Goal: Task Accomplishment & Management: Manage account settings

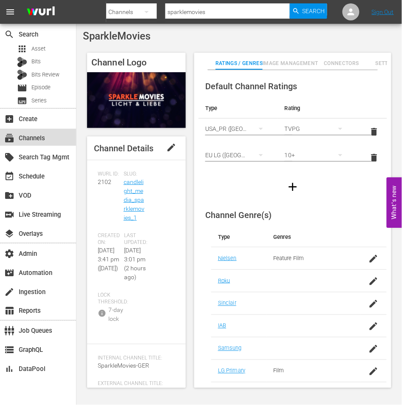
click at [35, 137] on div "subscriptions Channels" at bounding box center [24, 137] width 48 height 8
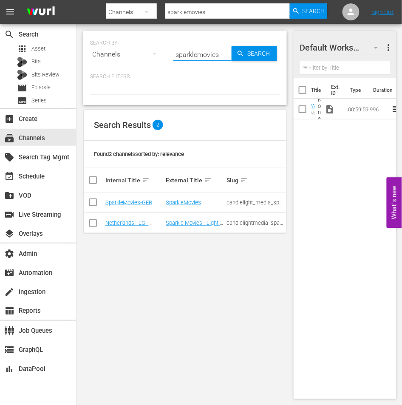
drag, startPoint x: 217, startPoint y: 55, endPoint x: 171, endPoint y: 52, distance: 46.4
click at [171, 52] on div "SEARCH BY Search By Channels Search ID, Title, Description, Keywords, or Catego…" at bounding box center [185, 49] width 190 height 31
type input "this old house"
click at [181, 203] on link "This Old House" at bounding box center [184, 202] width 37 height 6
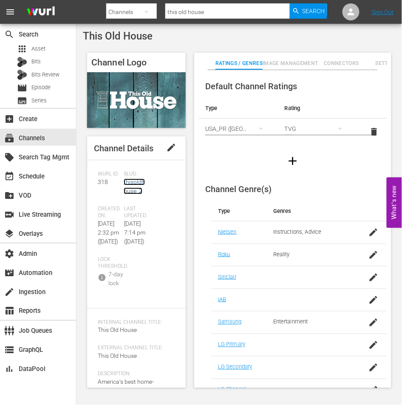
click at [124, 183] on link "thisoldhouse_2" at bounding box center [134, 186] width 21 height 16
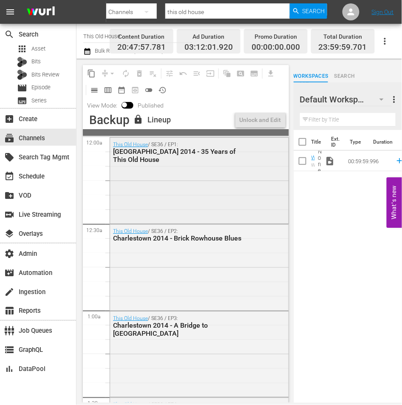
click at [156, 185] on div "This Old House / SE36 / EP1: [GEOGRAPHIC_DATA] 2014 - 35 Years of This Old House" at bounding box center [199, 180] width 178 height 84
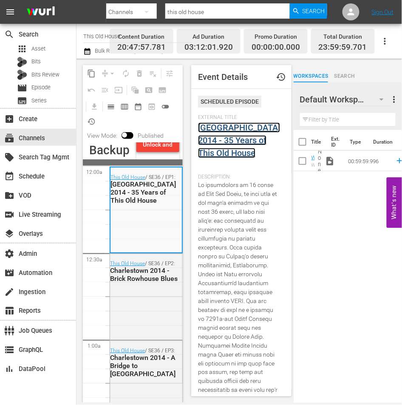
click at [226, 130] on link "[GEOGRAPHIC_DATA] 2014 - 35 Years of This Old House" at bounding box center [239, 140] width 82 height 36
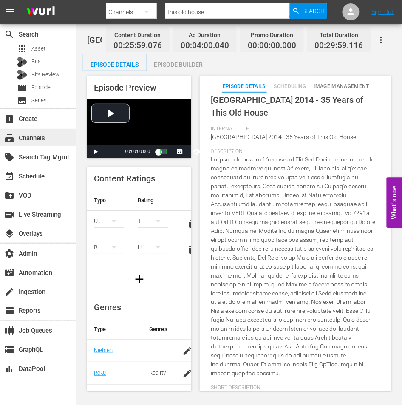
click at [48, 139] on div "subscriptions Channels" at bounding box center [38, 137] width 76 height 17
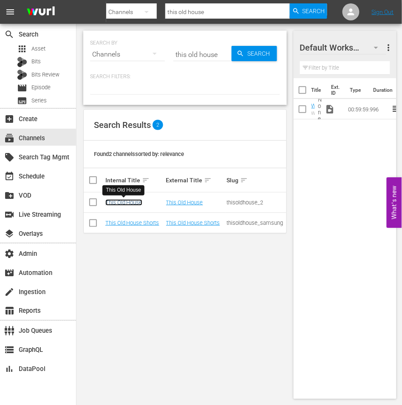
click at [121, 203] on link "This Old House" at bounding box center [123, 202] width 37 height 6
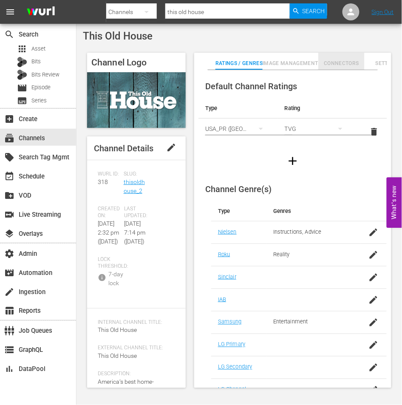
click at [333, 65] on span "Connectors" at bounding box center [341, 63] width 46 height 9
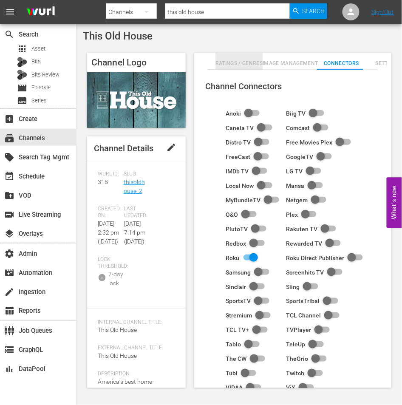
click at [226, 62] on span "Ratings / Genres" at bounding box center [239, 63] width 48 height 9
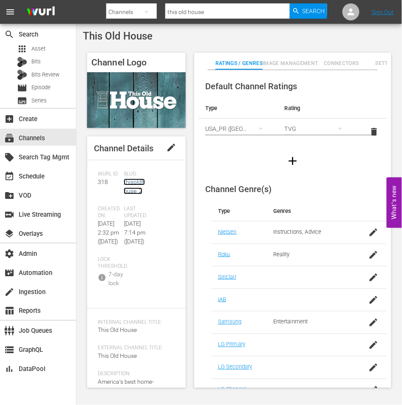
click at [124, 191] on link "thisoldhouse_2" at bounding box center [134, 186] width 21 height 16
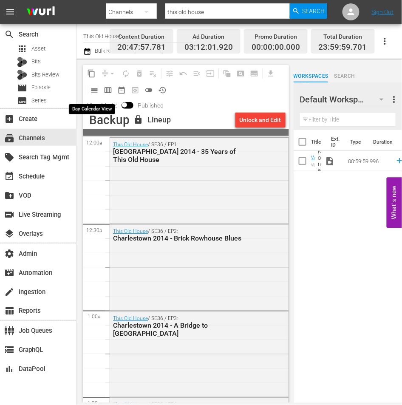
click at [93, 90] on span "calendar_view_day_outlined" at bounding box center [94, 90] width 8 height 8
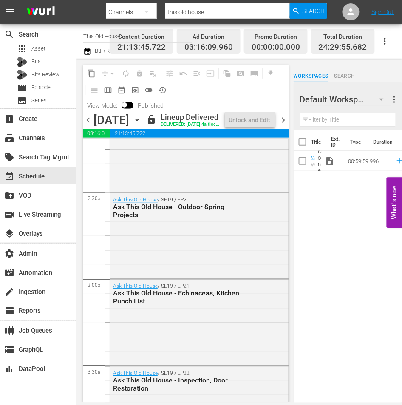
scroll to position [412, 0]
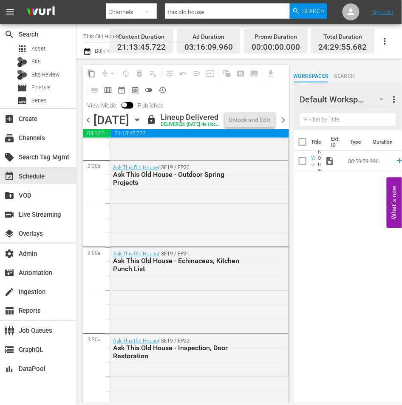
click at [143, 213] on div "Ask This Old House / SE19 / EP20: Ask This Old House - Outdoor Spring Projects" at bounding box center [199, 203] width 178 height 84
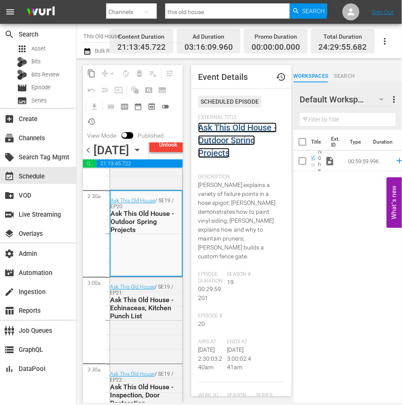
click at [241, 140] on link "Ask This Old House - Outdoor Spring Projects" at bounding box center [237, 140] width 79 height 36
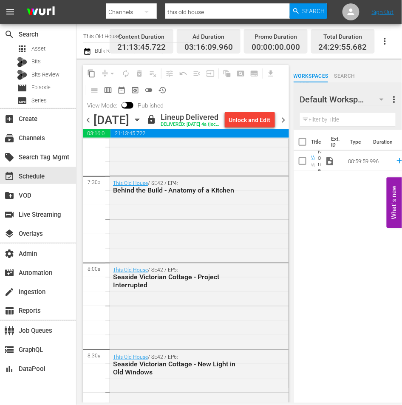
scroll to position [1275, 0]
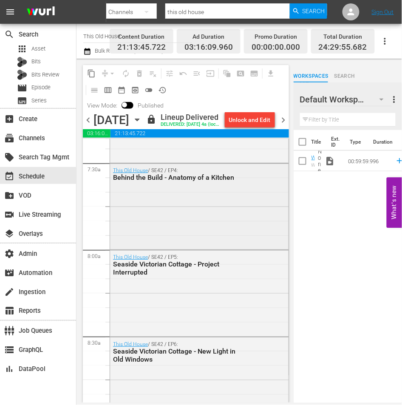
click at [155, 239] on div "This Old House / SE42 / EP4: Behind the Build - Anatomy of a Kitchen" at bounding box center [199, 205] width 178 height 84
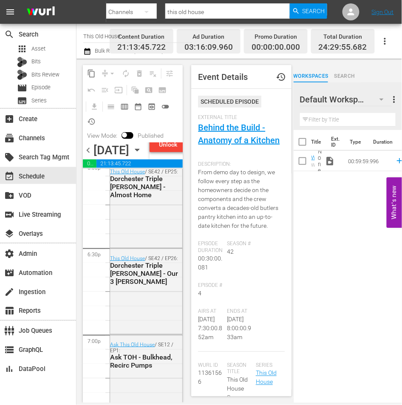
scroll to position [3231, 0]
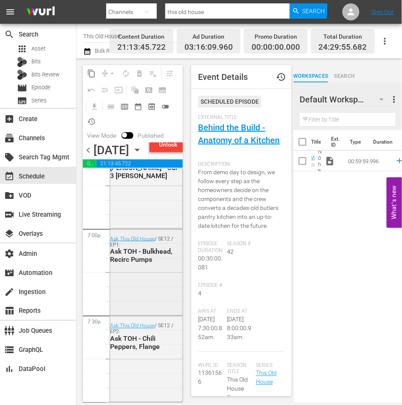
click at [138, 289] on div "Ask This Old House / SE12 / EP1: Ask TOH - Bulkhead, Recirc Pumps" at bounding box center [146, 271] width 72 height 84
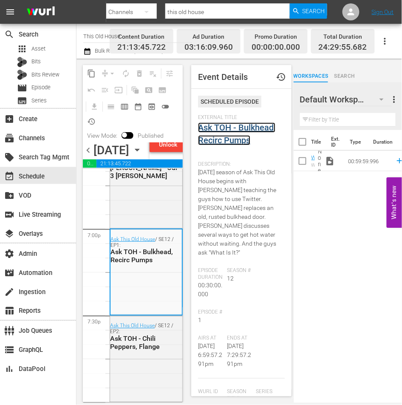
click at [233, 128] on link "Ask TOH - Bulkhead, Recirc Pumps" at bounding box center [236, 133] width 77 height 23
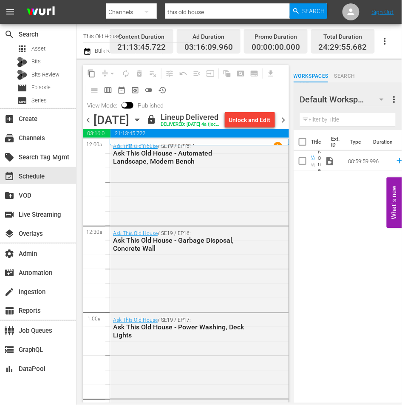
click at [283, 125] on span "chevron_right" at bounding box center [283, 120] width 11 height 11
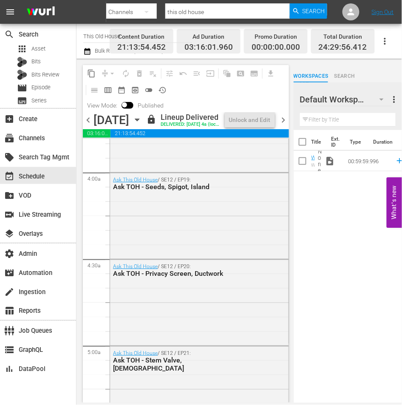
scroll to position [779, 0]
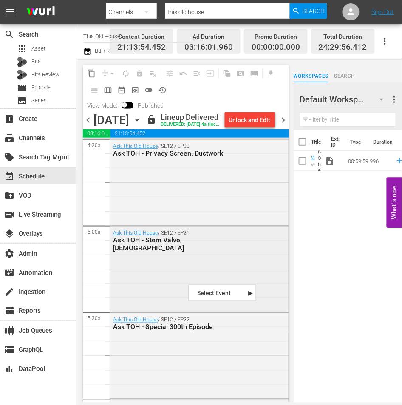
click at [182, 290] on div "Ask This Old House / SE12 / EP21: Ask TOH - Stem Valve, [DEMOGRAPHIC_DATA]" at bounding box center [199, 268] width 178 height 84
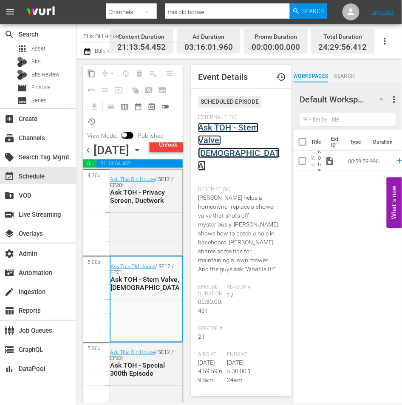
click at [219, 131] on link "Ask TOH - Stem Valve, [DEMOGRAPHIC_DATA]" at bounding box center [239, 146] width 82 height 48
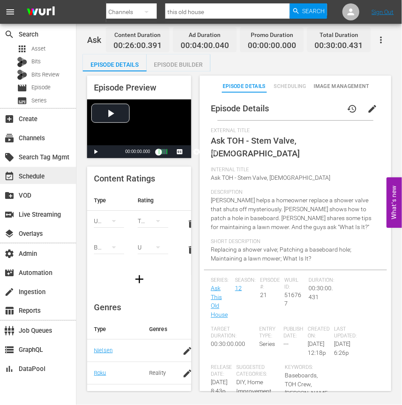
click at [36, 172] on div "event_available Schedule" at bounding box center [24, 175] width 48 height 8
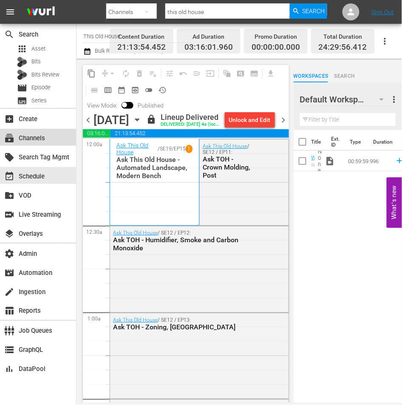
click at [23, 138] on div "subscriptions Channels" at bounding box center [24, 137] width 48 height 8
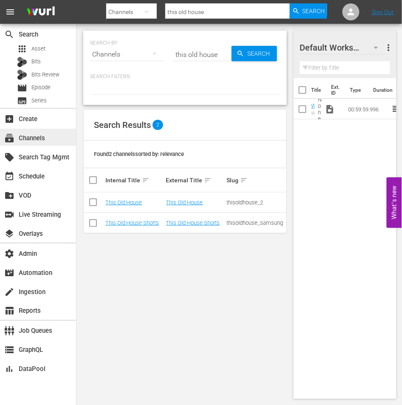
click at [48, 135] on div "subscriptions Channels" at bounding box center [38, 137] width 76 height 17
drag, startPoint x: 217, startPoint y: 53, endPoint x: 152, endPoint y: 53, distance: 64.1
click at [152, 53] on div "SEARCH BY Search By Channels Search ID, Title, Description, Keywords, or Catego…" at bounding box center [185, 49] width 190 height 31
type input "48"
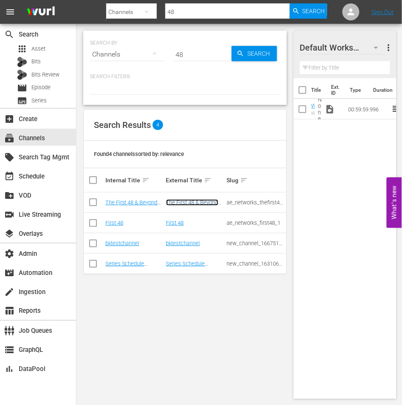
click at [189, 201] on link "The First 48 & Beyond by A&E" at bounding box center [192, 205] width 52 height 13
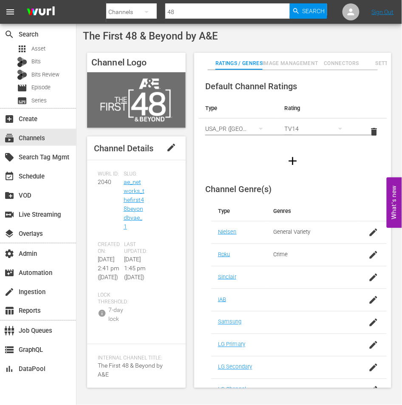
click at [167, 152] on span "edit" at bounding box center [171, 147] width 10 height 10
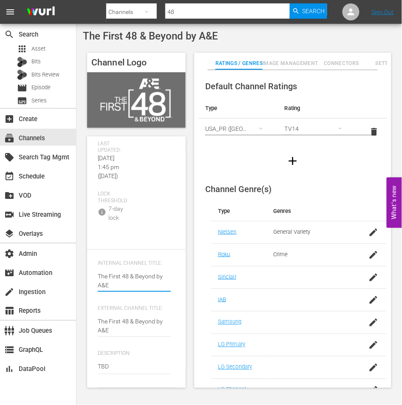
scroll to position [264, 0]
drag, startPoint x: 111, startPoint y: 365, endPoint x: 90, endPoint y: 366, distance: 20.4
paste textarea "Relive the best of the best from American Pickers. Journey with [PERSON_NAME] a…"
type textarea "Relive the best of the best from American Pickers. Journey with [PERSON_NAME] a…"
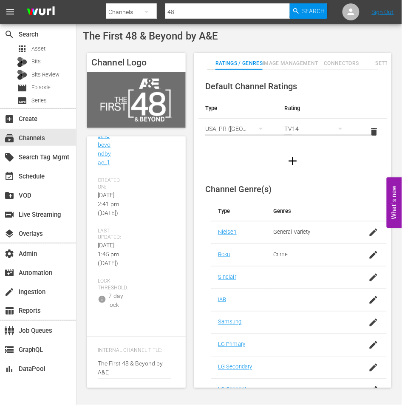
scroll to position [0, 0]
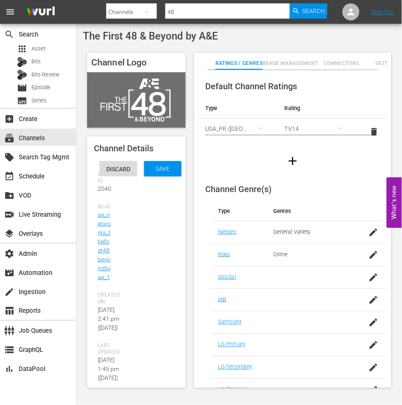
type textarea "Relive the best of the best from American Pickers. Journey with [PERSON_NAME] a…"
click at [113, 166] on span "Discard" at bounding box center [118, 169] width 38 height 7
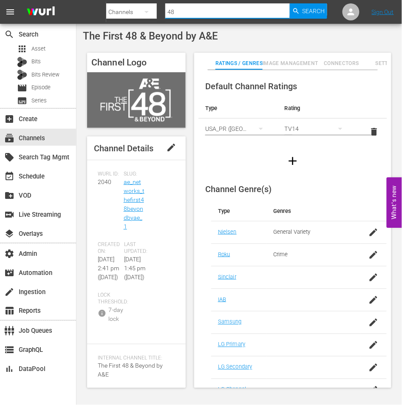
drag, startPoint x: 181, startPoint y: 12, endPoint x: 162, endPoint y: 11, distance: 18.7
click at [162, 11] on div "Search By Channels Search ID, Title, Description, Keywords, or Category 48 Sear…" at bounding box center [216, 12] width 221 height 20
type input "pickers"
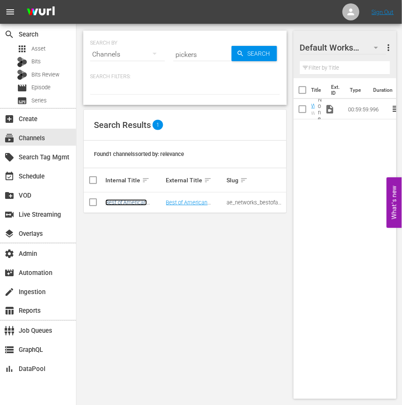
click at [130, 200] on link "Best of American Pickers by History" at bounding box center [126, 205] width 43 height 13
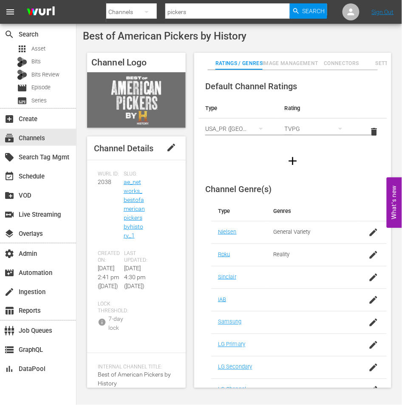
click at [169, 152] on span "edit" at bounding box center [171, 147] width 10 height 10
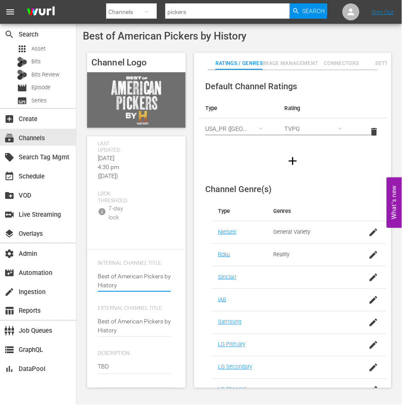
scroll to position [291, 0]
drag, startPoint x: 109, startPoint y: 369, endPoint x: 93, endPoint y: 369, distance: 16.1
paste textarea "Relive the best of the best from American Pickers. Journey with [PERSON_NAME] a…"
type textarea "Relive the best of the best from American Pickers. Journey with [PERSON_NAME] a…"
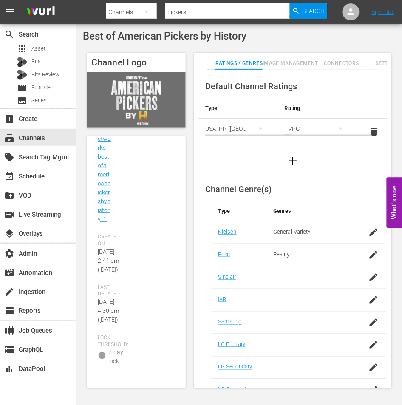
scroll to position [0, 0]
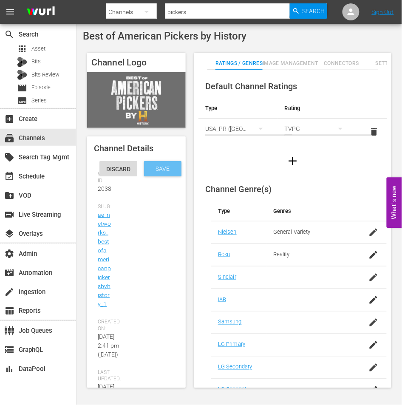
type textarea "Relive the best of the best from American Pickers. Journey with [PERSON_NAME] a…"
click at [160, 169] on span "Save" at bounding box center [163, 168] width 28 height 7
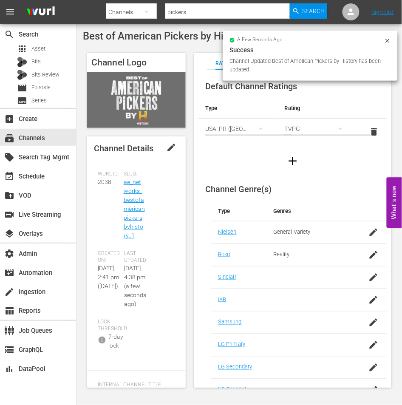
scroll to position [204, 0]
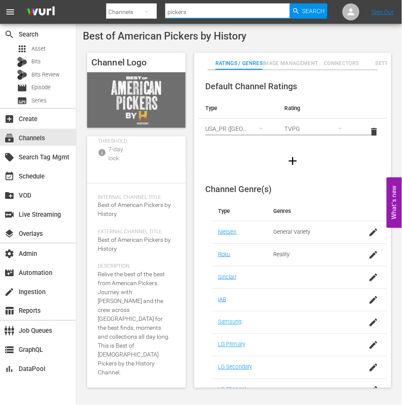
drag, startPoint x: 194, startPoint y: 13, endPoint x: 159, endPoint y: 13, distance: 35.2
click at [159, 13] on div "Search By Channels Search ID, Title, Description, Keywords, or Category pickers…" at bounding box center [216, 12] width 221 height 20
type input "48"
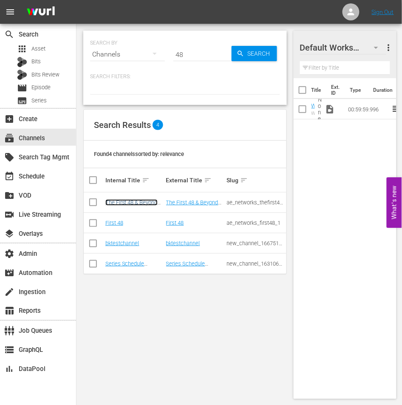
click at [140, 201] on link "The First 48 & Beyond by A&E" at bounding box center [131, 205] width 52 height 13
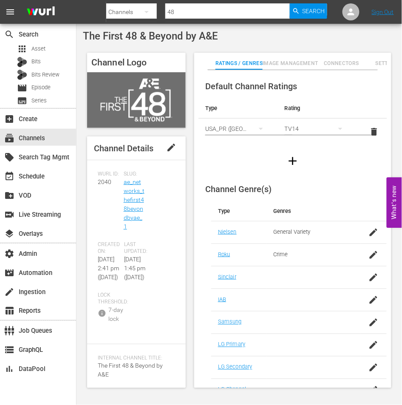
click at [169, 152] on span "edit" at bounding box center [171, 147] width 10 height 10
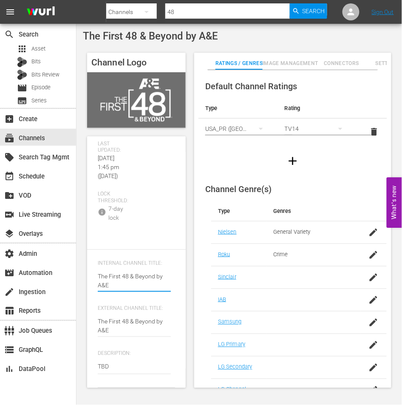
scroll to position [264, 0]
drag, startPoint x: 112, startPoint y: 366, endPoint x: 93, endPoint y: 366, distance: 18.7
paste textarea "Relive behind the scenes of real-life investigations from The First 48. Uncover…"
type textarea "Relive behind the scenes of real-life investigations from The First 48. Uncover…"
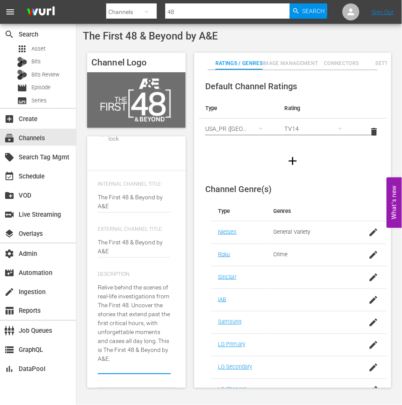
scroll to position [343, 0]
type textarea "Relive behind the scenes of real-life investigations from The First 48. Uncover…"
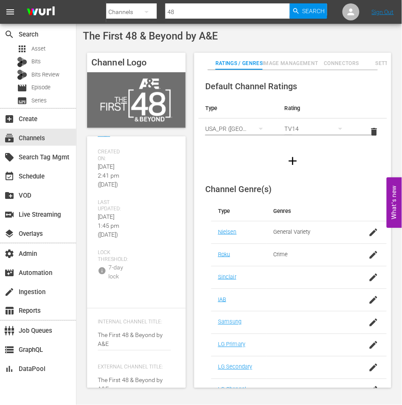
scroll to position [0, 0]
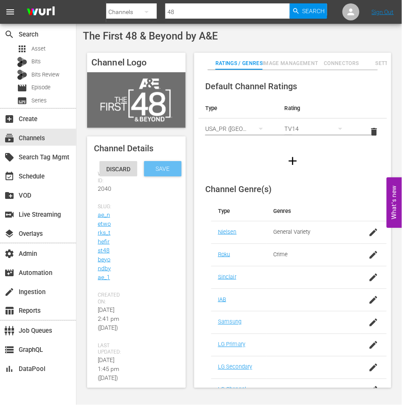
type textarea "Relive behind the scenes of real-life investigations from The First 48. Uncover…"
click at [161, 172] on div "Save" at bounding box center [162, 168] width 37 height 15
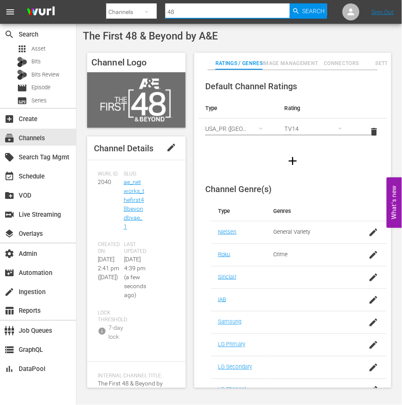
drag, startPoint x: 173, startPoint y: 14, endPoint x: 166, endPoint y: 14, distance: 7.2
click at [166, 14] on input "48" at bounding box center [227, 12] width 124 height 20
type input "this old house"
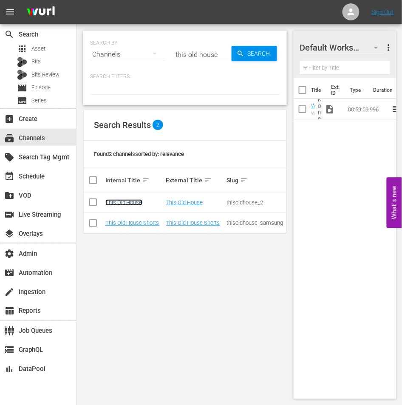
click at [133, 200] on link "This Old House" at bounding box center [123, 202] width 37 height 6
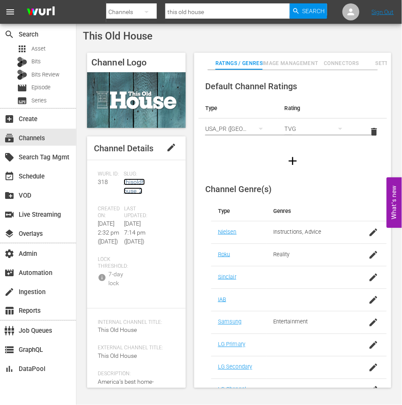
click at [125, 190] on link "thisoldhouse_2" at bounding box center [134, 186] width 21 height 16
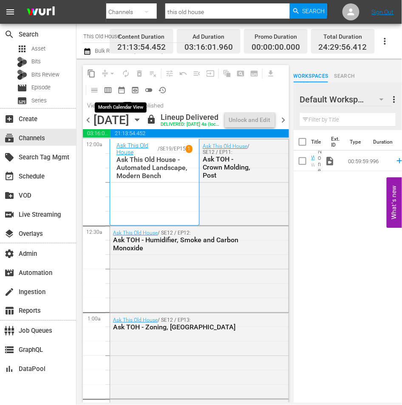
click at [120, 93] on span "date_range_outlined" at bounding box center [121, 90] width 8 height 8
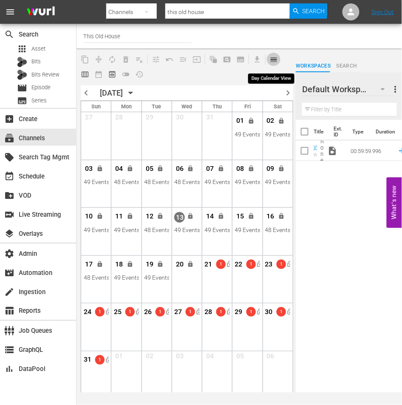
click at [276, 58] on span "calendar_view_day_outlined" at bounding box center [273, 59] width 8 height 8
click at [275, 48] on div "Channel Title This Old House" at bounding box center [238, 36] width 325 height 25
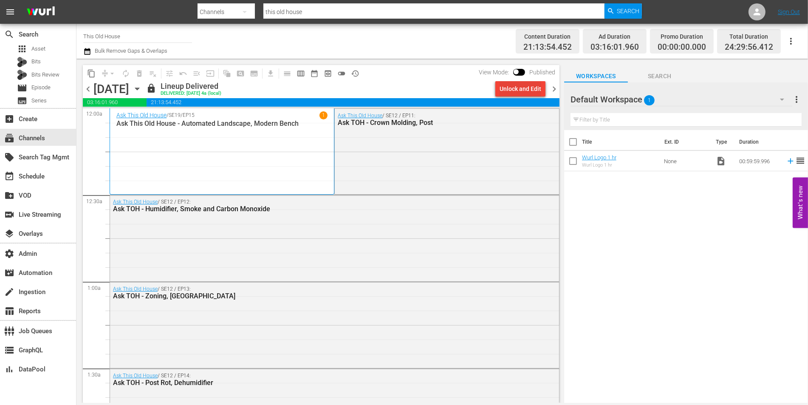
click at [401, 85] on div "Unlock and Edit" at bounding box center [520, 88] width 42 height 15
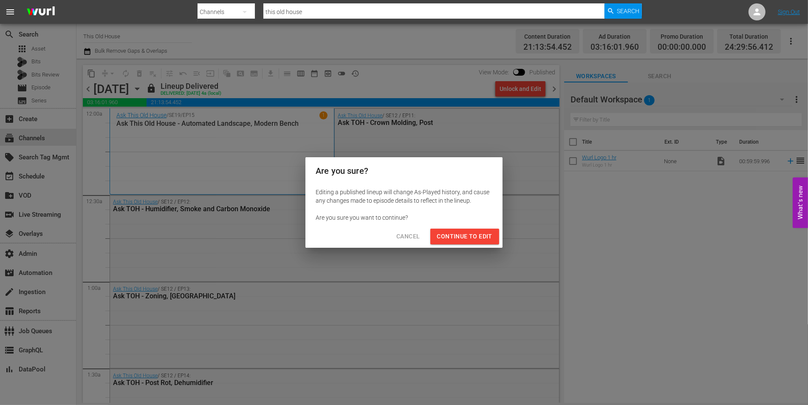
click at [401, 234] on span "Continue to Edit" at bounding box center [464, 236] width 55 height 11
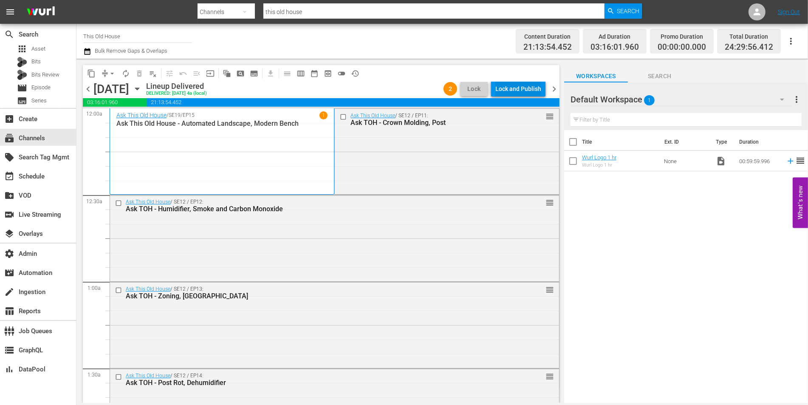
click at [401, 84] on div "Lock and Publish" at bounding box center [518, 88] width 46 height 15
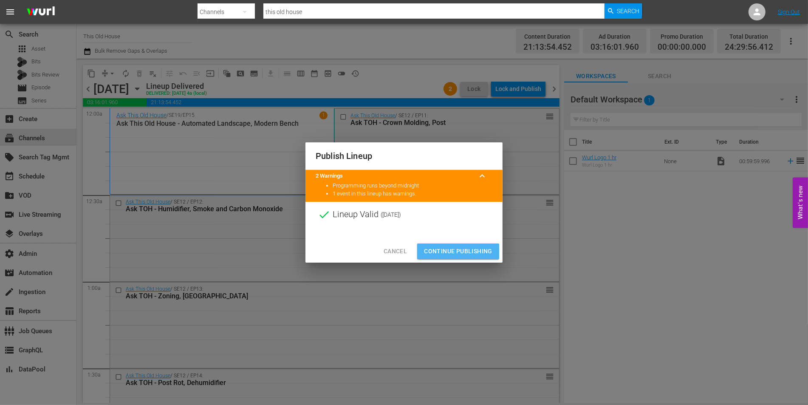
click at [401, 250] on span "Continue Publishing" at bounding box center [458, 251] width 68 height 11
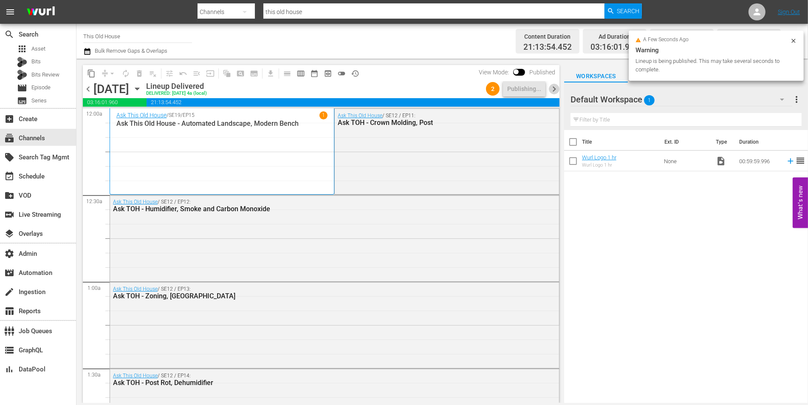
click at [401, 85] on span "chevron_right" at bounding box center [554, 89] width 11 height 11
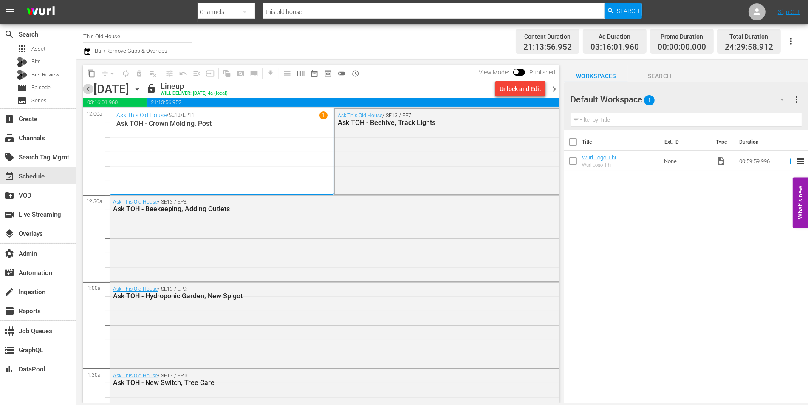
click at [90, 90] on span "chevron_left" at bounding box center [88, 89] width 11 height 11
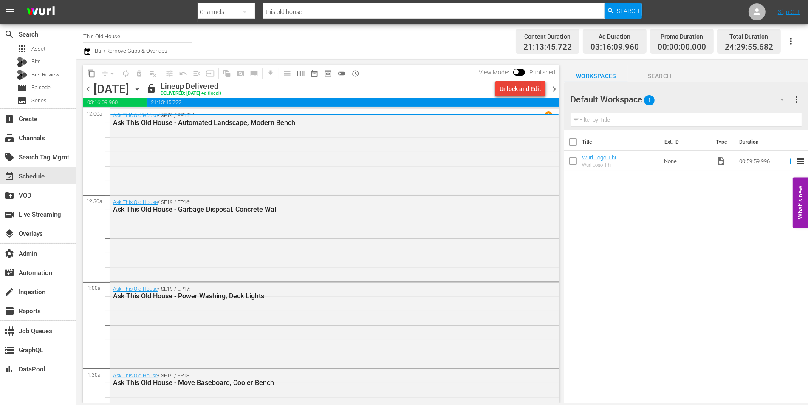
click at [401, 84] on div "Unlock and Edit" at bounding box center [520, 88] width 42 height 15
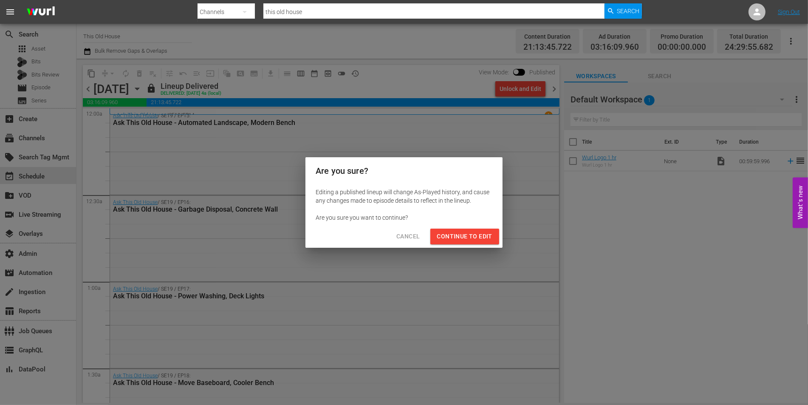
click at [401, 237] on span "Continue to Edit" at bounding box center [464, 236] width 55 height 11
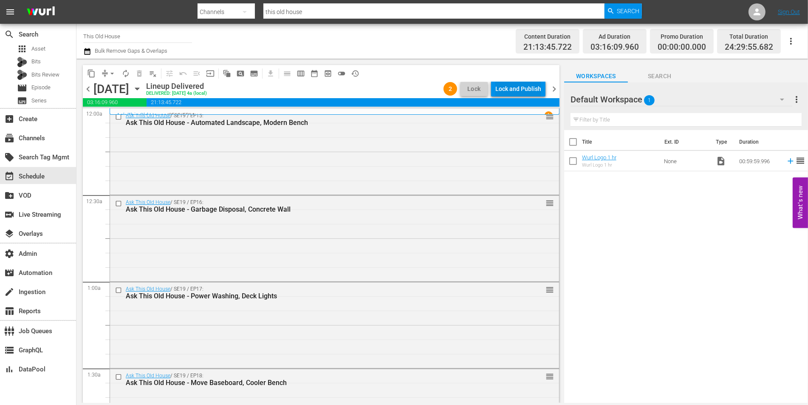
click at [401, 86] on div "Lock and Publish" at bounding box center [518, 88] width 46 height 15
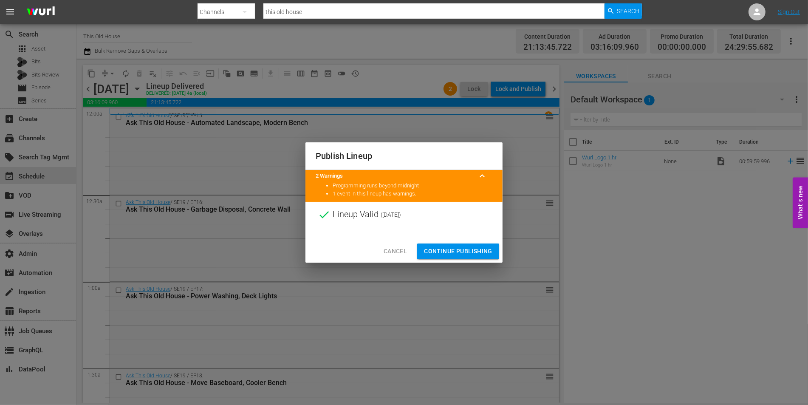
click at [401, 245] on button "Continue Publishing" at bounding box center [458, 251] width 82 height 16
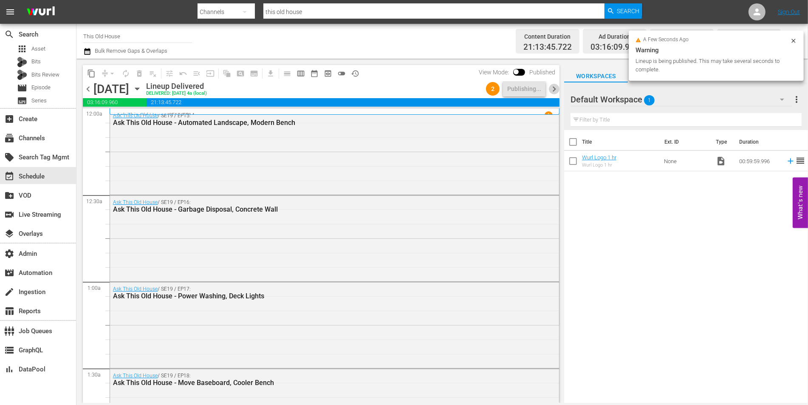
click at [401, 93] on span "chevron_right" at bounding box center [554, 89] width 11 height 11
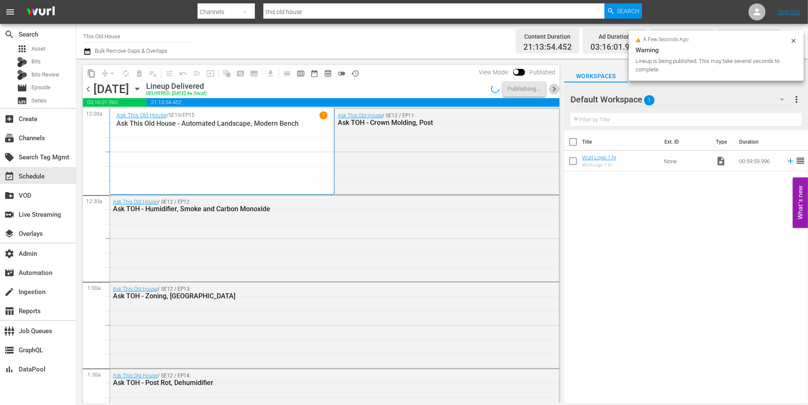
click at [401, 93] on span "chevron_right" at bounding box center [554, 89] width 11 height 11
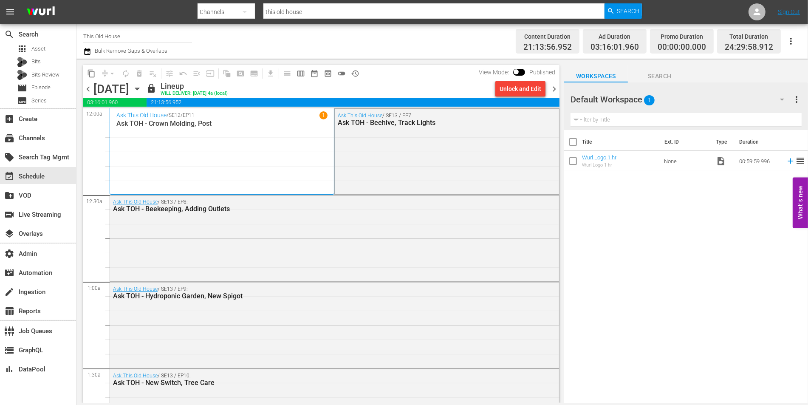
click at [401, 91] on div "Unlock and Edit" at bounding box center [520, 88] width 42 height 15
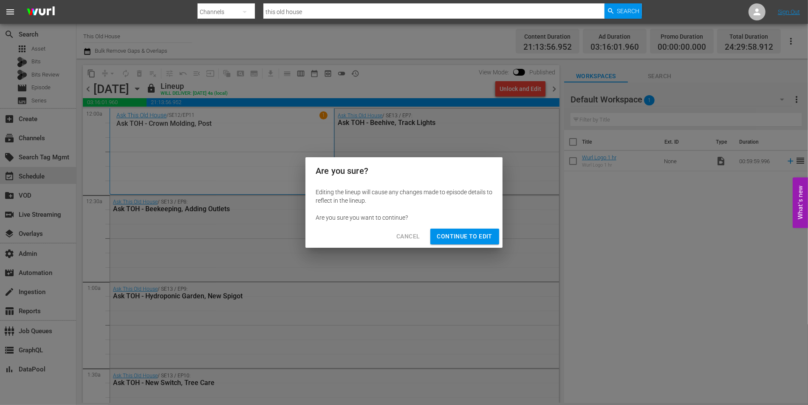
click at [401, 236] on span "Continue to Edit" at bounding box center [464, 236] width 55 height 11
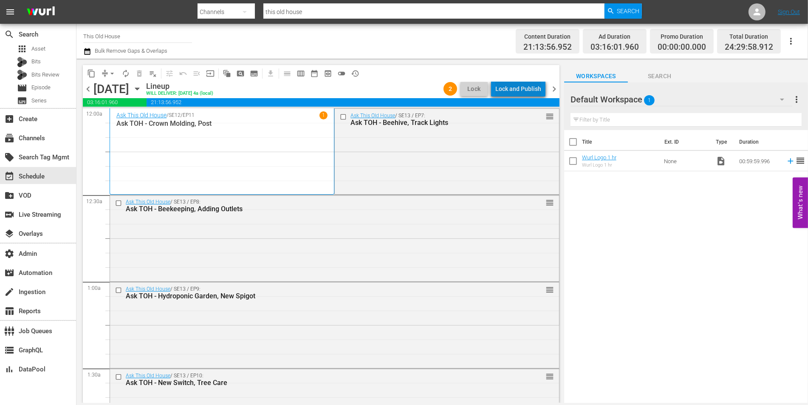
click at [401, 89] on div "Lock and Publish" at bounding box center [518, 88] width 46 height 15
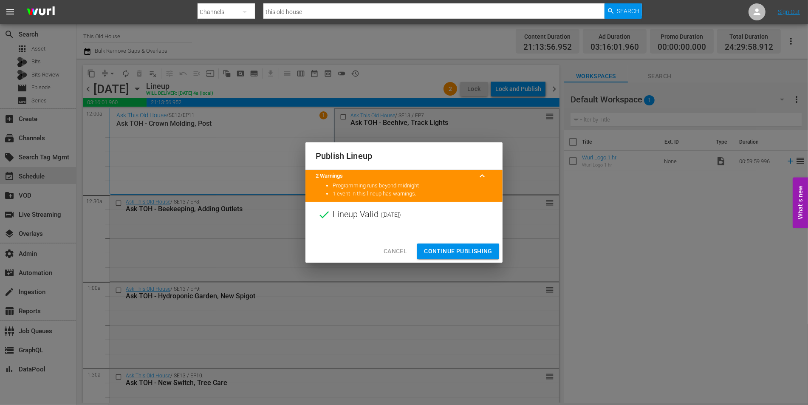
click at [401, 249] on span "Continue Publishing" at bounding box center [458, 251] width 68 height 11
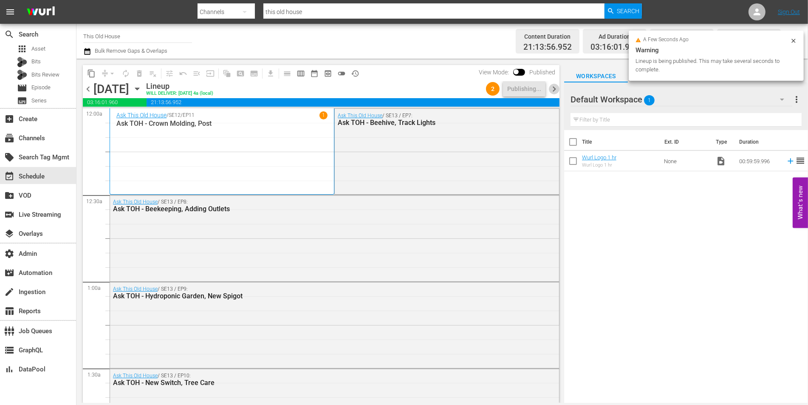
click at [401, 90] on span "chevron_right" at bounding box center [554, 89] width 11 height 11
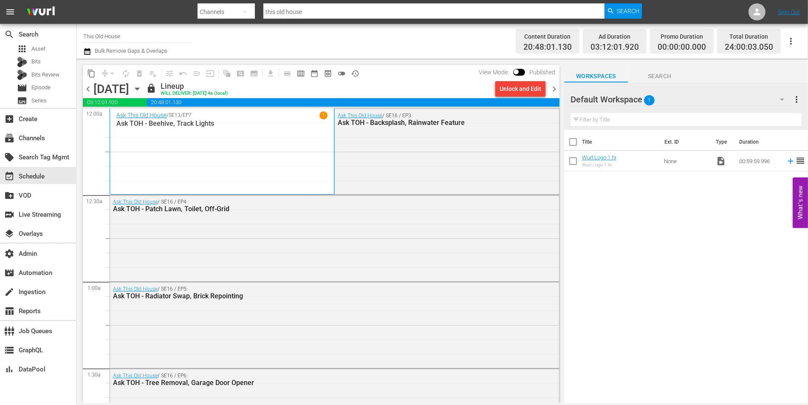
click at [401, 90] on div "Unlock and Edit" at bounding box center [520, 88] width 42 height 15
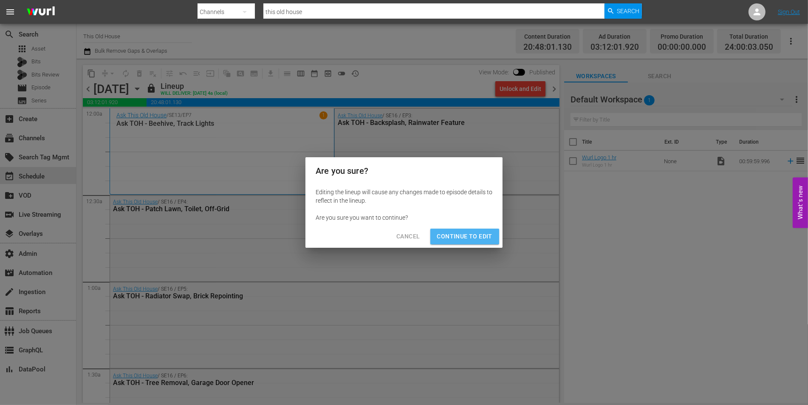
click at [401, 239] on span "Continue to Edit" at bounding box center [464, 236] width 55 height 11
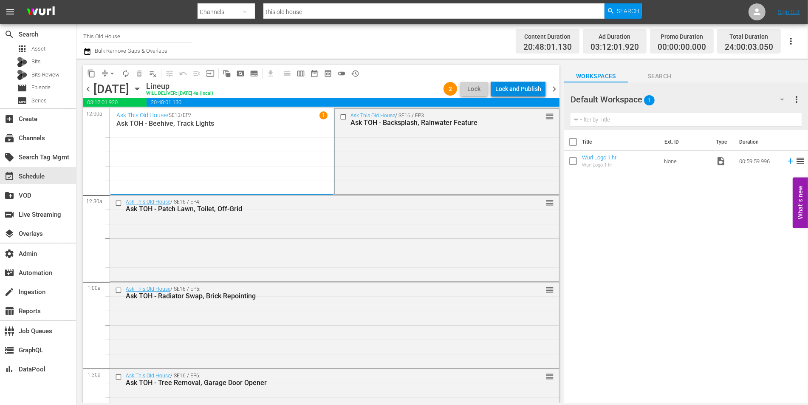
click at [401, 86] on div "Lock and Publish" at bounding box center [518, 88] width 46 height 15
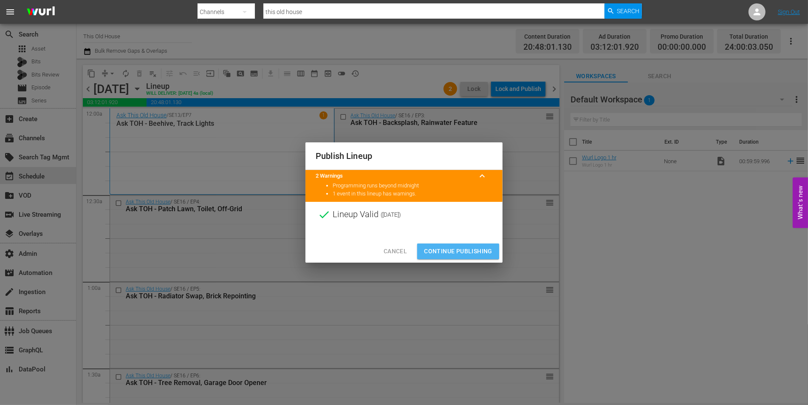
click at [401, 250] on span "Continue Publishing" at bounding box center [458, 251] width 68 height 11
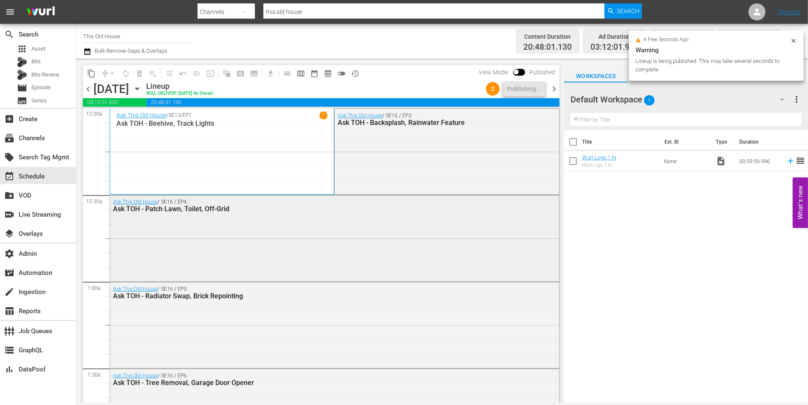
click at [401, 259] on div "Ask This Old House / SE16 / EP4: Ask TOH - Patch Lawn, Toilet, Off-Grid" at bounding box center [334, 237] width 449 height 84
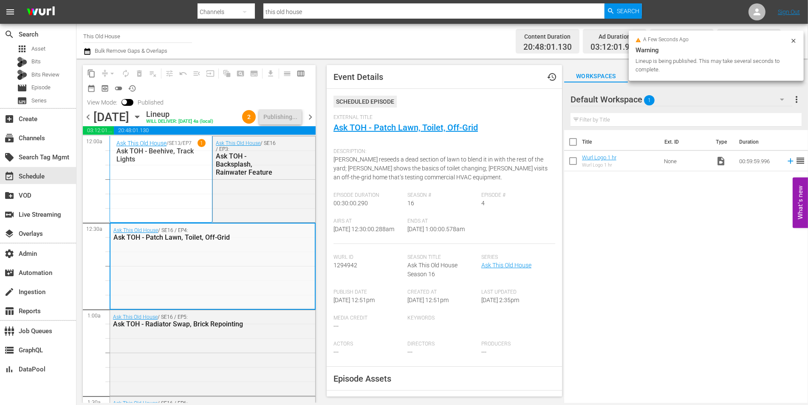
click at [401, 120] on span "External Title" at bounding box center [441, 117] width 217 height 7
click at [401, 127] on link "Ask TOH - Patch Lawn, Toilet, Off-Grid" at bounding box center [405, 127] width 144 height 10
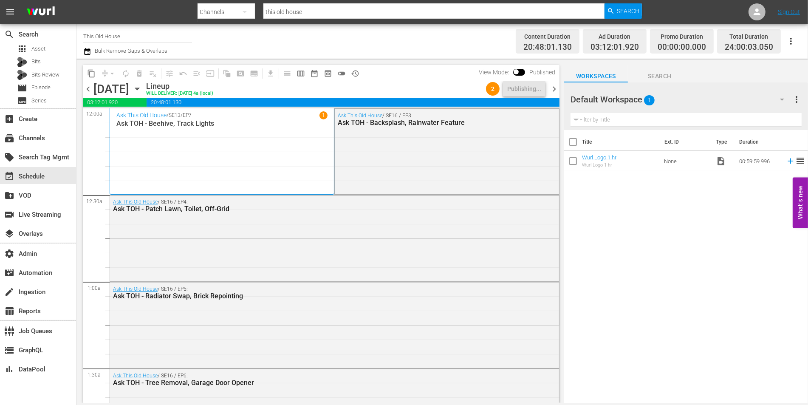
click at [401, 88] on span "chevron_right" at bounding box center [554, 89] width 11 height 11
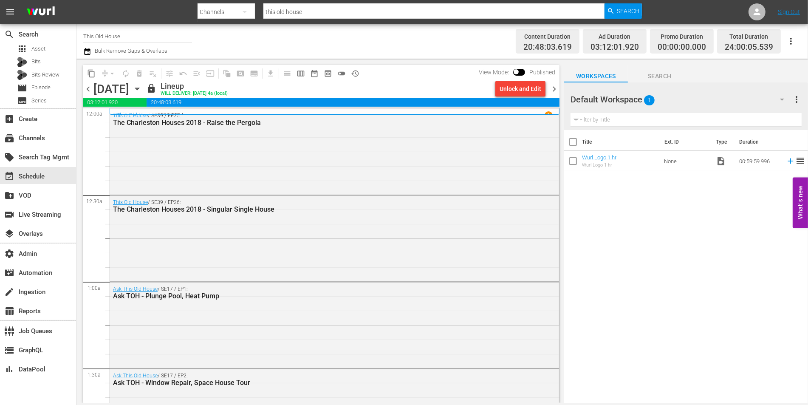
click at [401, 90] on div "Unlock and Edit" at bounding box center [520, 88] width 42 height 15
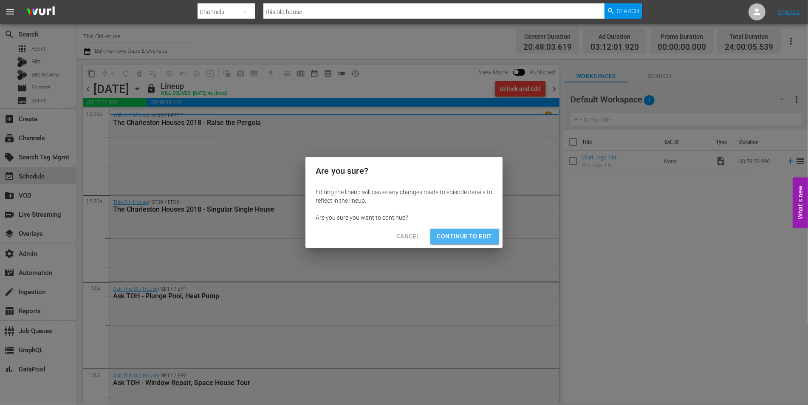
click at [401, 234] on span "Continue to Edit" at bounding box center [464, 236] width 55 height 11
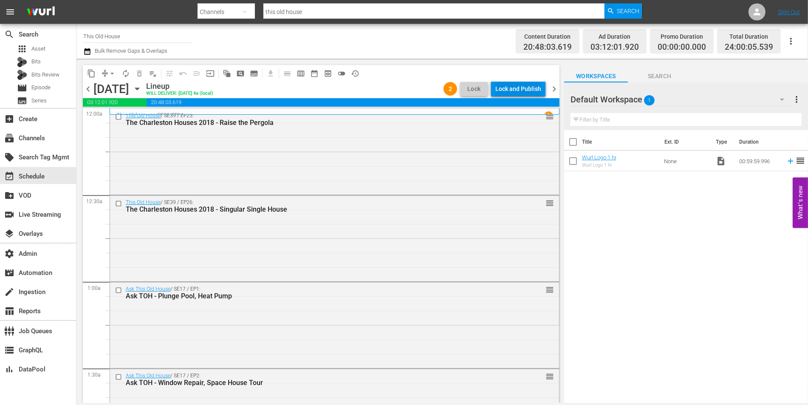
click at [401, 94] on div "Lock and Publish" at bounding box center [518, 88] width 46 height 15
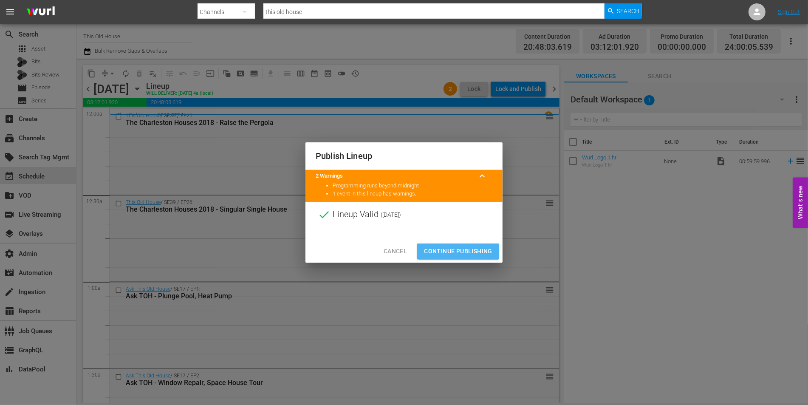
click at [401, 248] on span "Continue Publishing" at bounding box center [458, 251] width 68 height 11
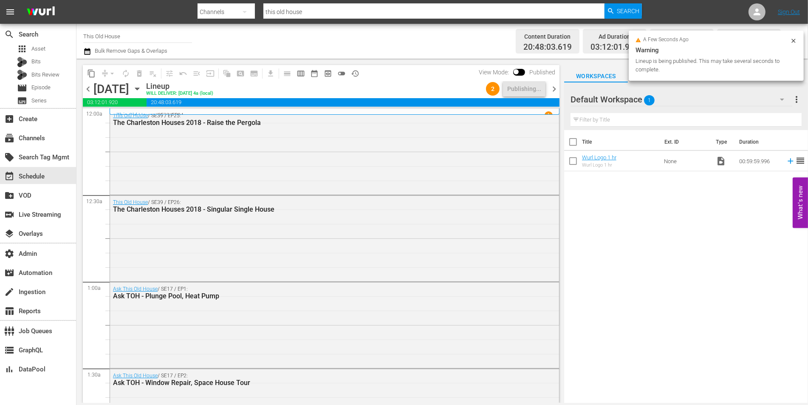
click at [401, 84] on span "chevron_right" at bounding box center [554, 89] width 11 height 11
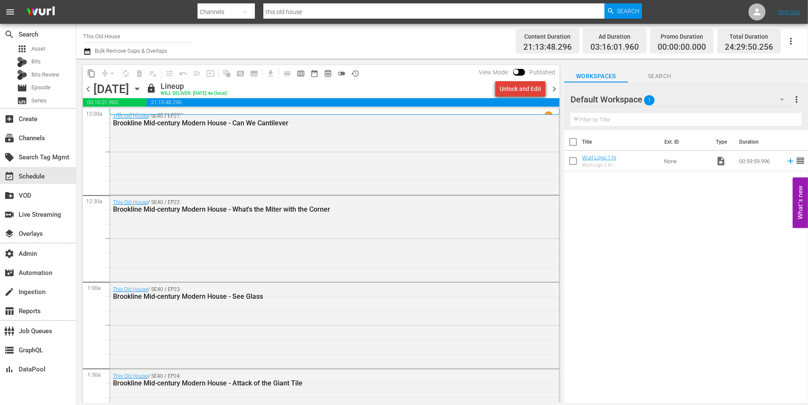
click at [401, 87] on div "Unlock and Edit" at bounding box center [520, 88] width 42 height 15
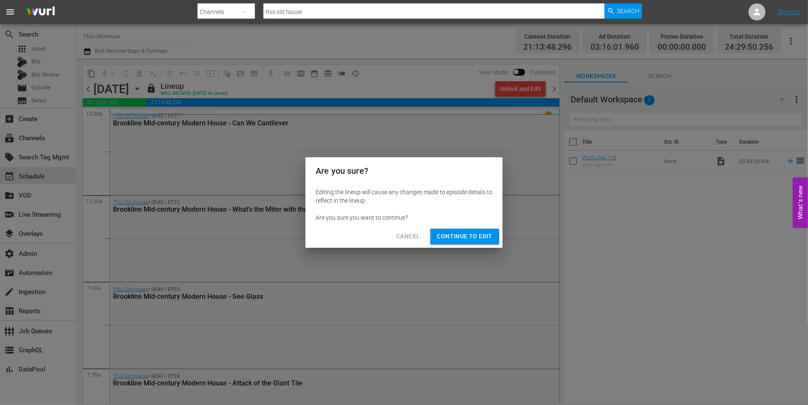
click at [401, 237] on span "Continue to Edit" at bounding box center [464, 236] width 55 height 11
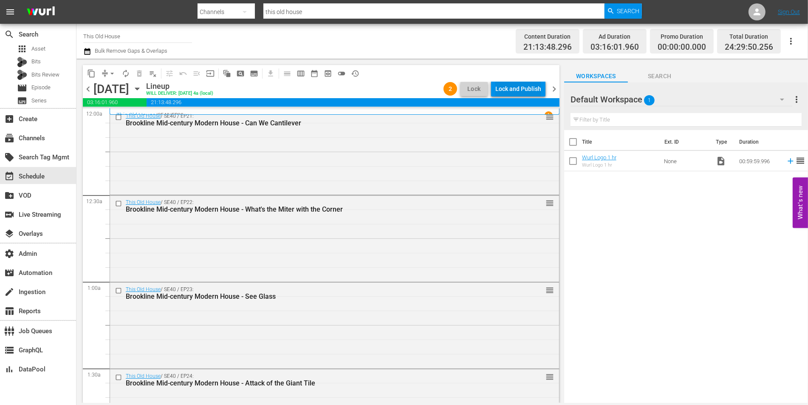
click at [401, 88] on div "Lock and Publish" at bounding box center [518, 88] width 46 height 15
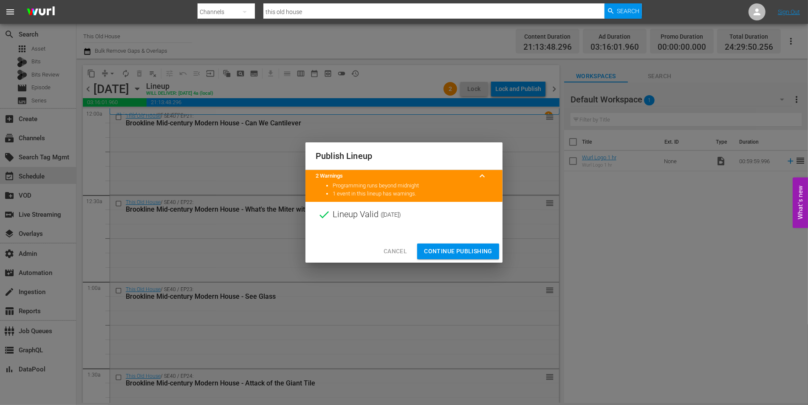
click at [401, 248] on span "Continue Publishing" at bounding box center [458, 251] width 68 height 11
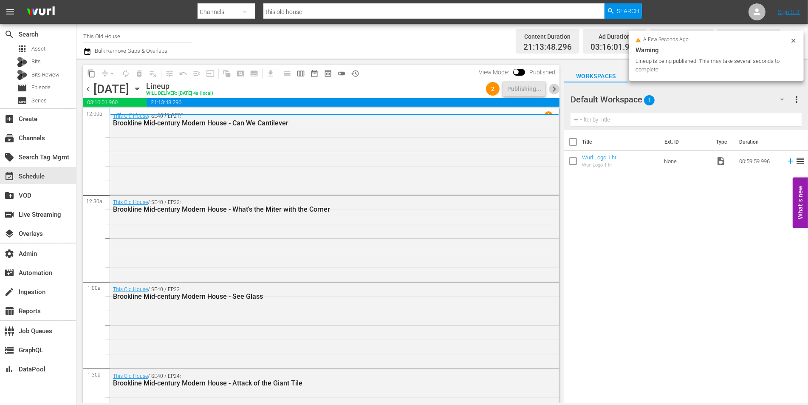
click at [401, 85] on span "chevron_right" at bounding box center [554, 89] width 11 height 11
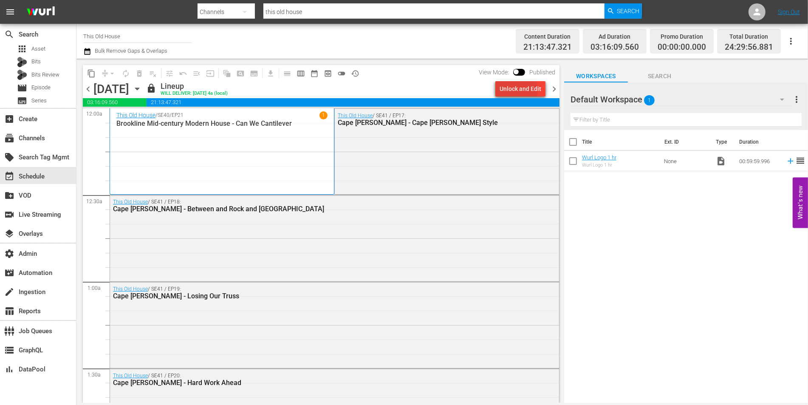
click at [401, 91] on div "Unlock and Edit" at bounding box center [520, 88] width 42 height 15
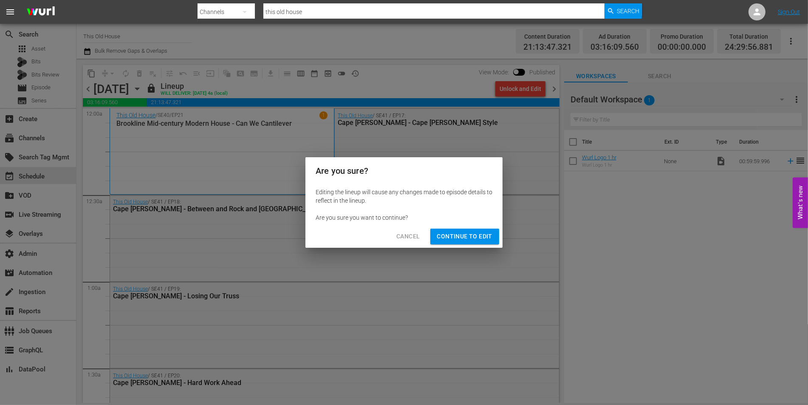
click at [401, 233] on span "Continue to Edit" at bounding box center [464, 236] width 55 height 11
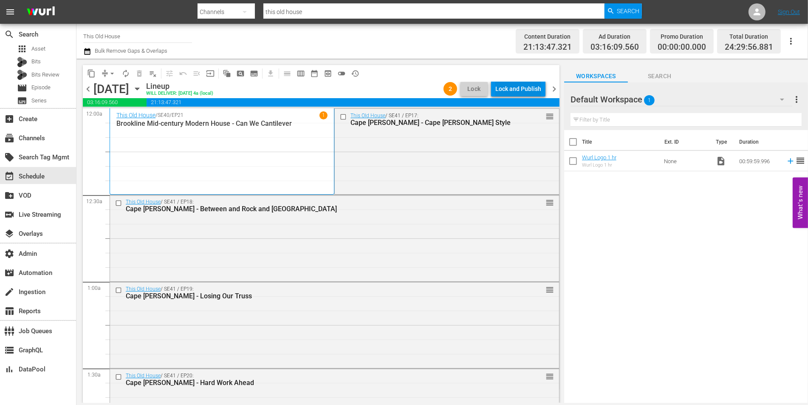
click at [401, 90] on div "Lock and Publish" at bounding box center [518, 88] width 46 height 15
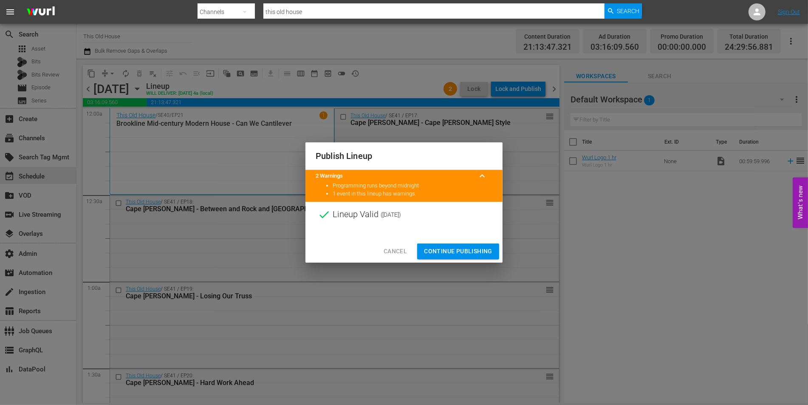
click at [401, 260] on div "Cancel Continue Publishing" at bounding box center [403, 251] width 197 height 23
click at [401, 255] on span "Continue Publishing" at bounding box center [458, 251] width 68 height 11
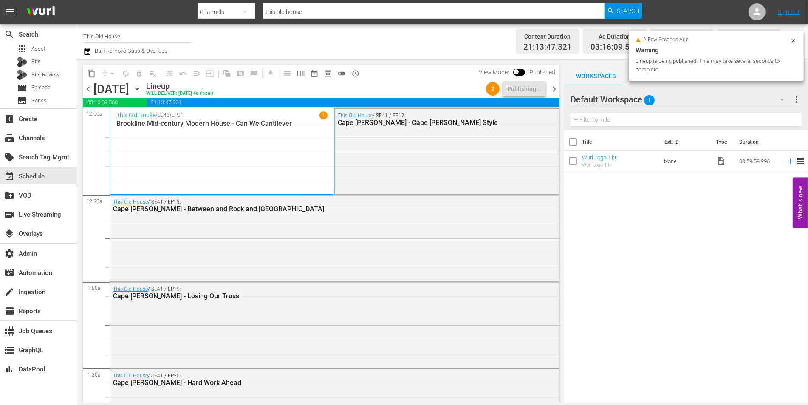
click at [304, 163] on div "This Old House / SE40 / EP21 1 Brookline Mid-century Modern House - Can We Cant…" at bounding box center [221, 151] width 211 height 80
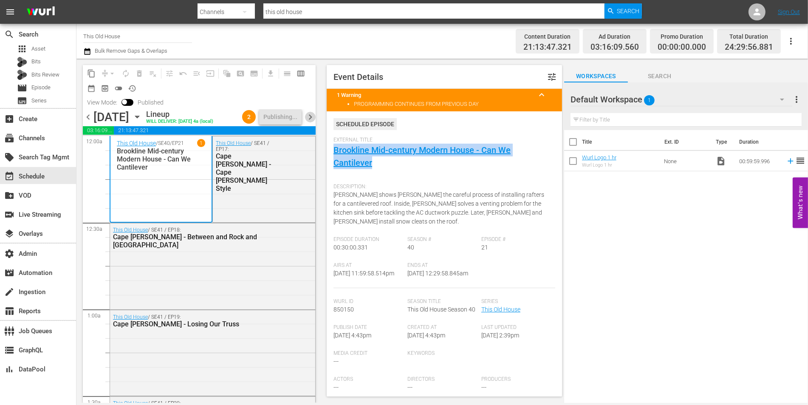
click at [307, 117] on span "chevron_right" at bounding box center [310, 117] width 11 height 11
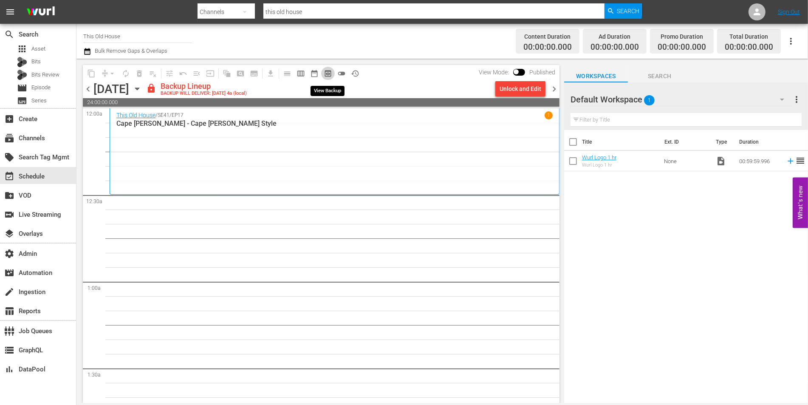
click at [327, 72] on span "preview_outlined" at bounding box center [328, 73] width 8 height 8
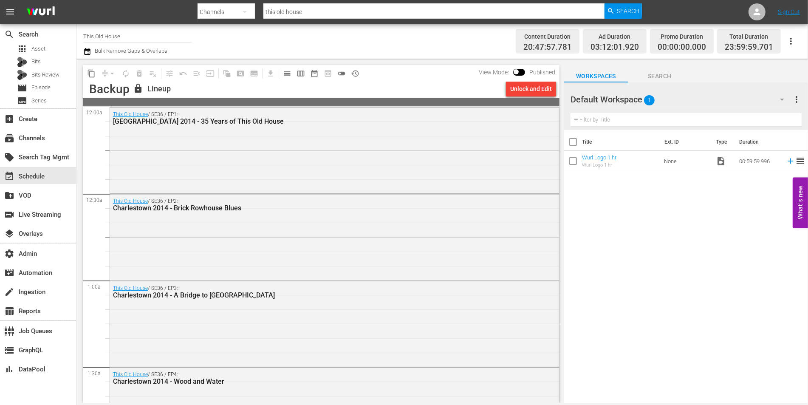
click at [401, 89] on div "Unlock and Edit" at bounding box center [531, 88] width 42 height 15
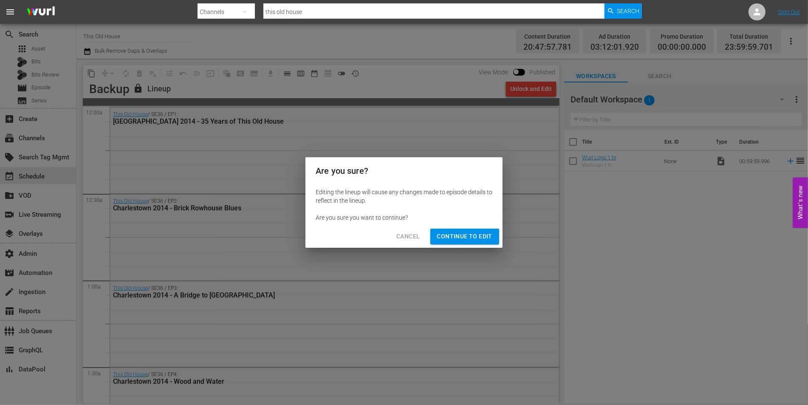
click at [401, 238] on span "Continue to Edit" at bounding box center [464, 236] width 55 height 11
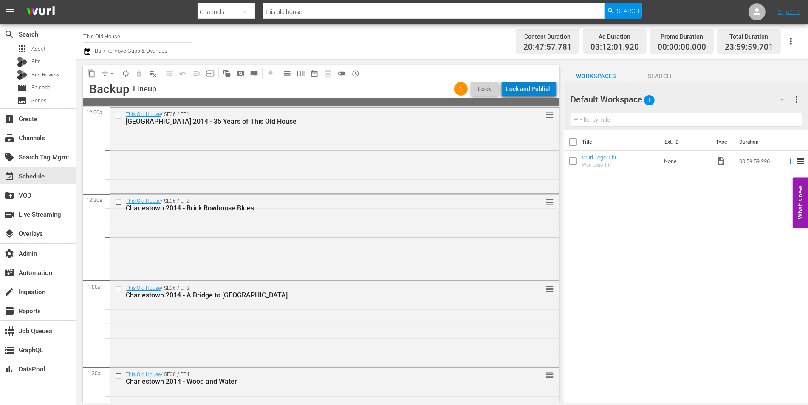
click at [401, 89] on div "Lock and Publish" at bounding box center [529, 88] width 46 height 15
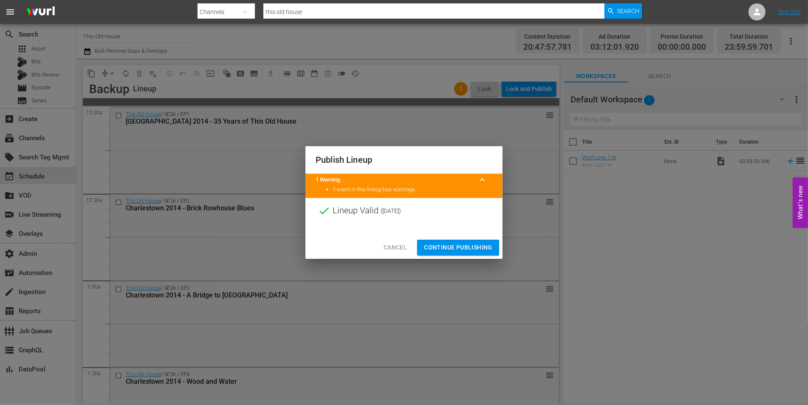
click at [401, 243] on span "Continue Publishing" at bounding box center [458, 247] width 68 height 11
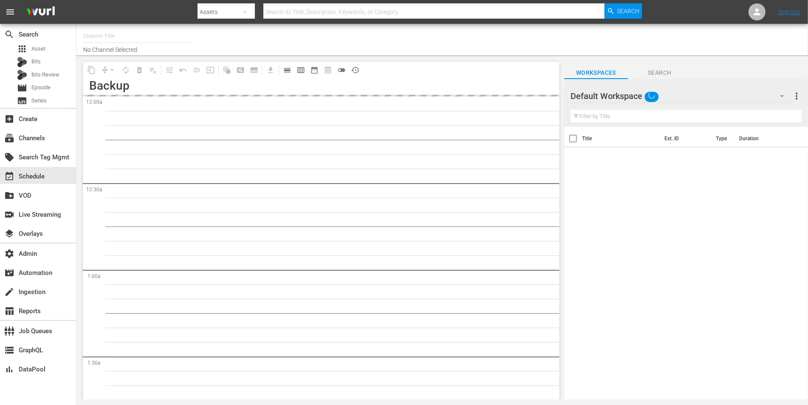
type input "This Old House (318)"
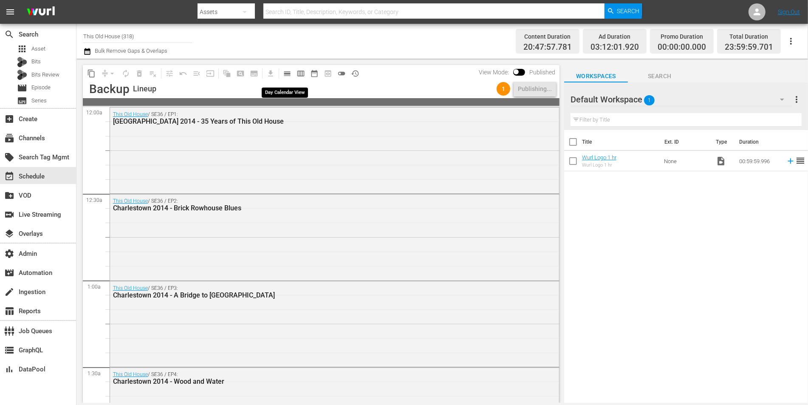
click at [284, 70] on span "calendar_view_day_outlined" at bounding box center [287, 73] width 8 height 8
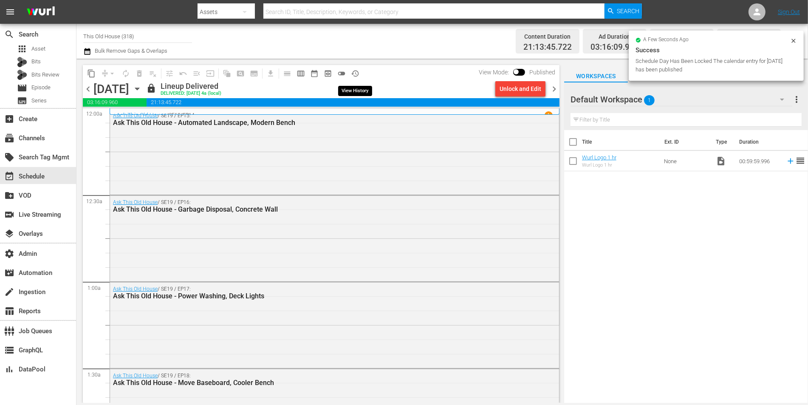
click at [353, 75] on span "history_outlined" at bounding box center [355, 73] width 8 height 8
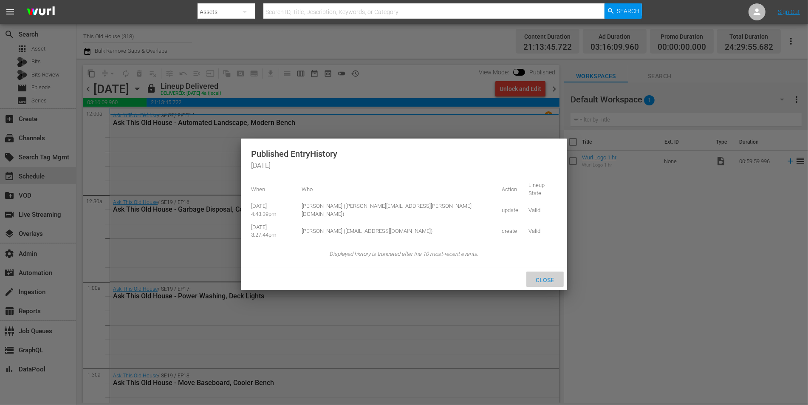
click at [546, 276] on span "Close" at bounding box center [545, 279] width 32 height 7
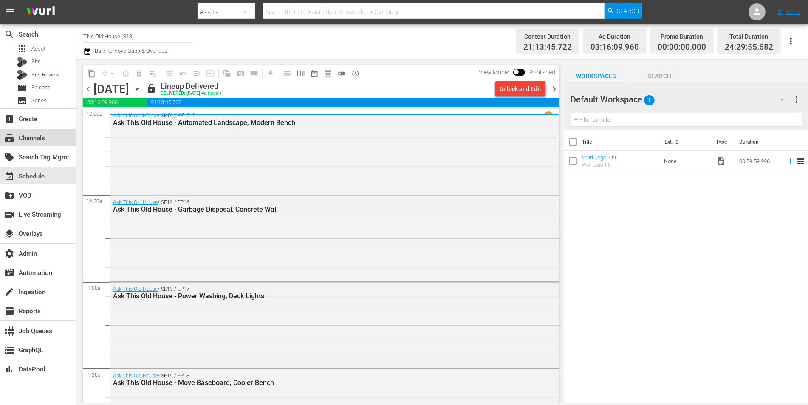
click at [42, 134] on div "subscriptions Channels" at bounding box center [24, 137] width 48 height 8
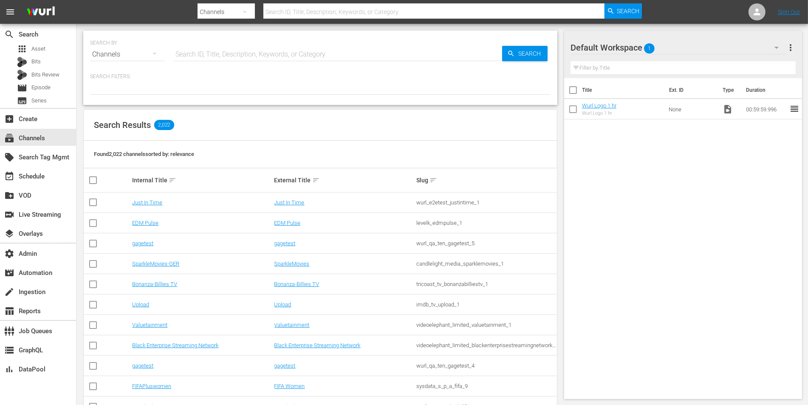
click at [213, 59] on input "text" at bounding box center [337, 54] width 329 height 20
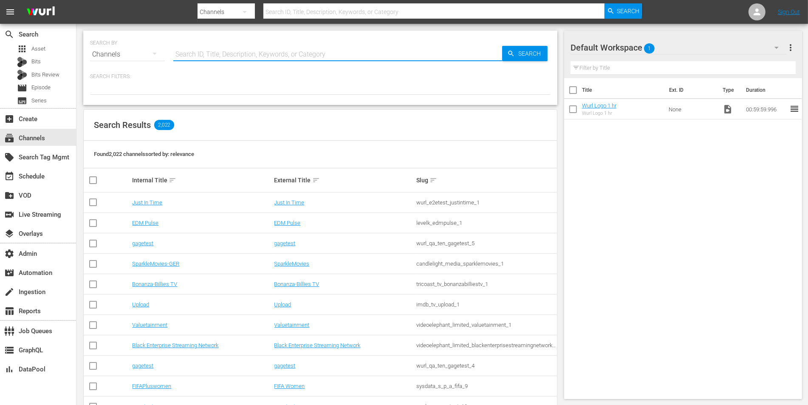
paste input "cinedigm_entertainment_corp_historian_1"
type input "cinedigm_entertainment_corp_historian_1"
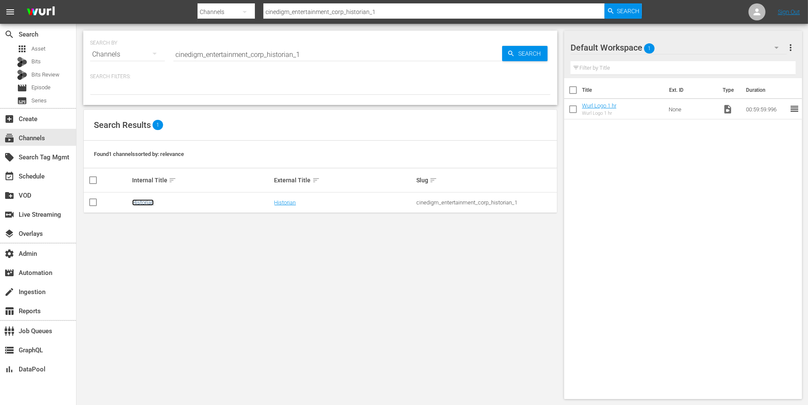
click at [143, 201] on link "Historian" at bounding box center [143, 202] width 22 height 6
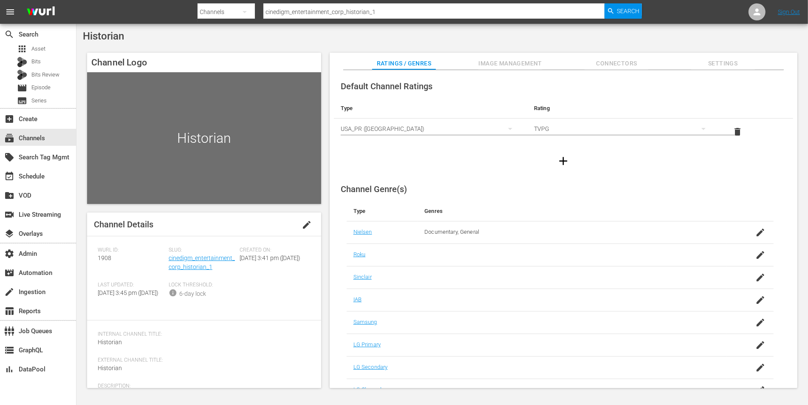
scroll to position [37, 0]
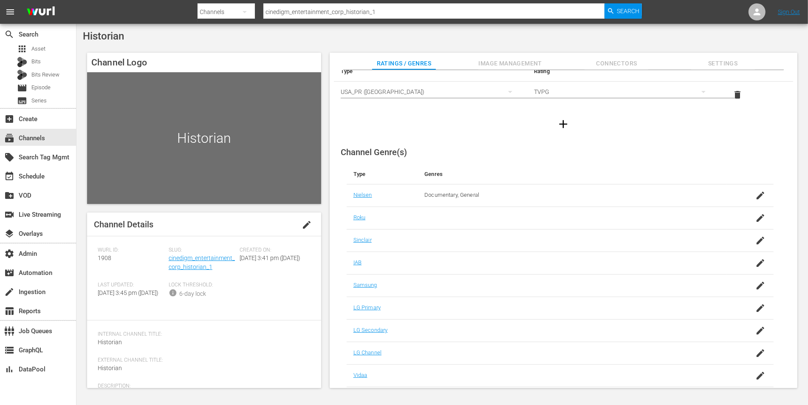
click at [492, 68] on span "Image Management" at bounding box center [510, 63] width 64 height 11
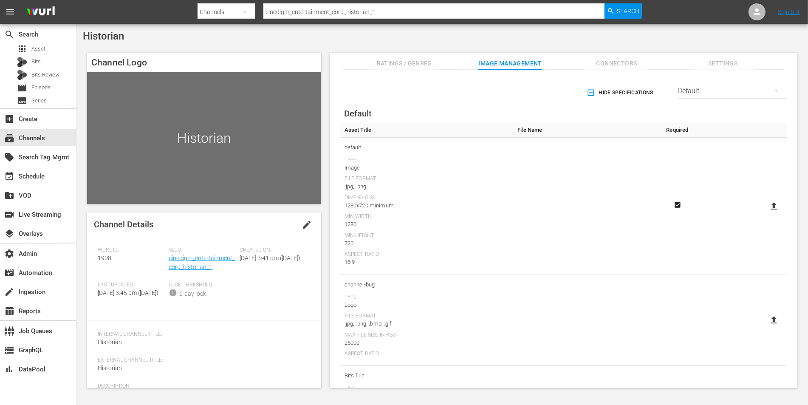
click at [625, 61] on span "Connectors" at bounding box center [616, 63] width 64 height 11
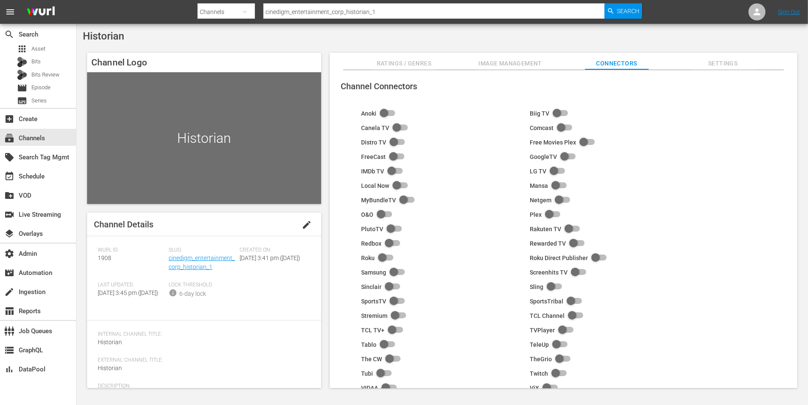
click at [590, 254] on input "checkbox" at bounding box center [597, 258] width 19 height 10
click at [601, 255] on input "checkbox" at bounding box center [597, 258] width 19 height 10
click at [557, 173] on input "checkbox" at bounding box center [555, 171] width 19 height 10
checkbox input "true"
click at [723, 61] on span "Settings" at bounding box center [723, 63] width 64 height 11
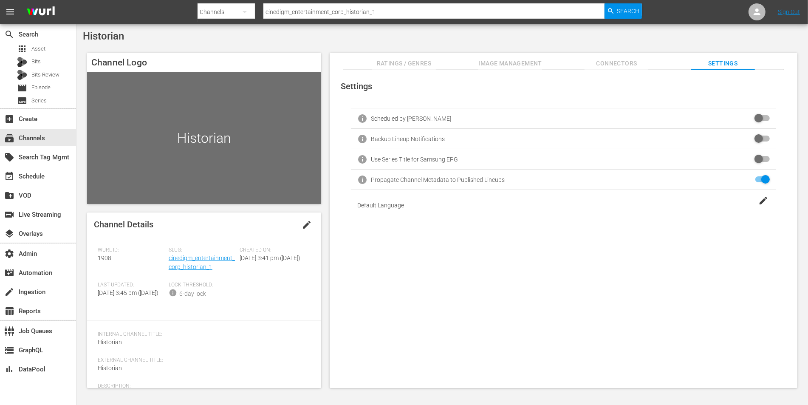
click at [757, 200] on div "button" at bounding box center [763, 199] width 13 height 15
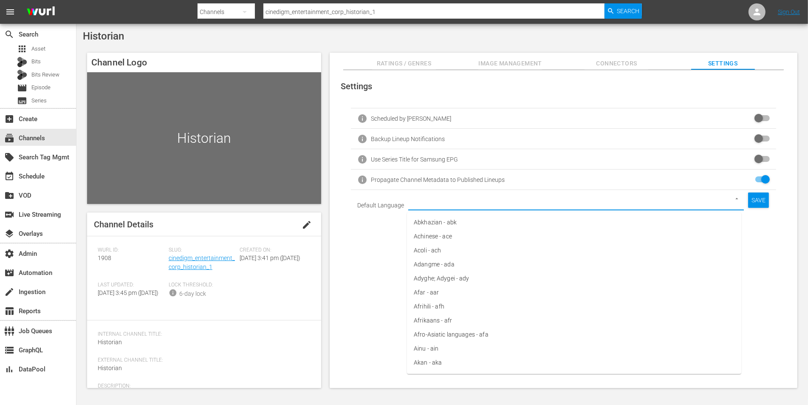
click at [690, 203] on input "text" at bounding box center [563, 205] width 304 height 15
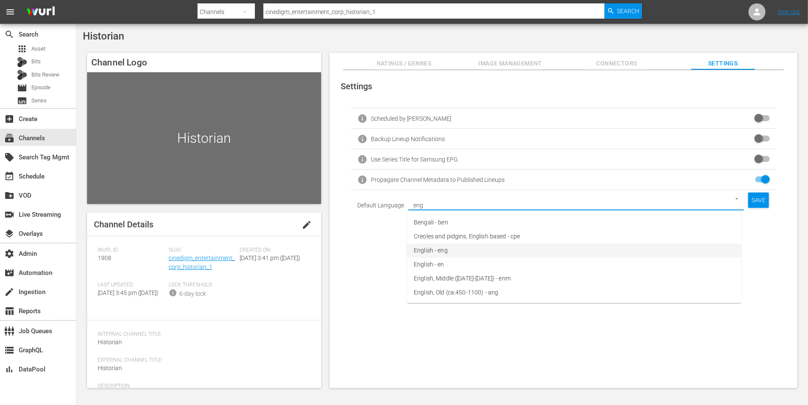
click at [554, 255] on li "English - eng" at bounding box center [574, 250] width 334 height 14
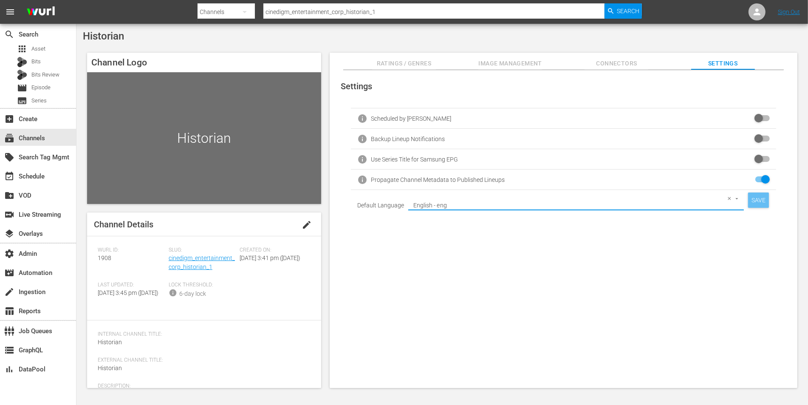
type input "English - eng"
click at [754, 200] on div "SAVE" at bounding box center [758, 199] width 21 height 15
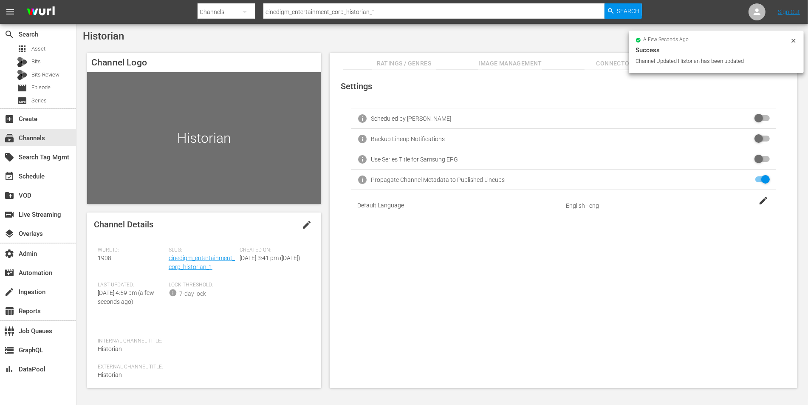
click at [189, 254] on div "Slug: cinedigm_entertainment_corp_historian_1" at bounding box center [204, 264] width 71 height 35
click at [192, 259] on link "cinedigm_entertainment_corp_historian_1" at bounding box center [202, 262] width 66 height 16
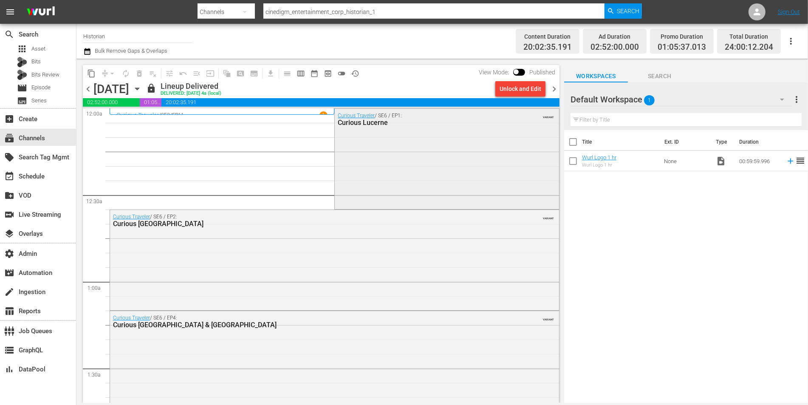
click at [391, 167] on div "Curious Traveler / SE6 / EP1: Curious Lucerne VARIANT" at bounding box center [447, 158] width 224 height 98
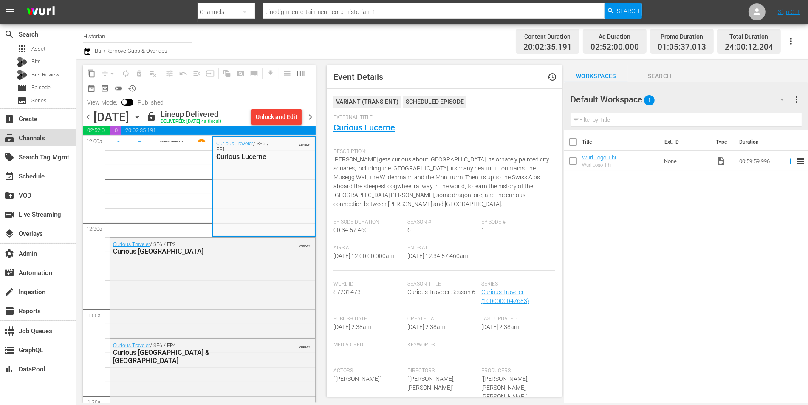
click at [31, 137] on div "subscriptions Channels" at bounding box center [24, 137] width 48 height 8
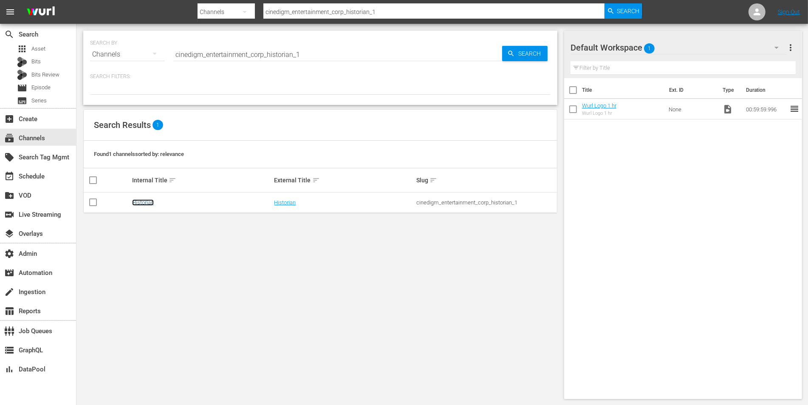
click at [148, 203] on link "Historian" at bounding box center [143, 202] width 22 height 6
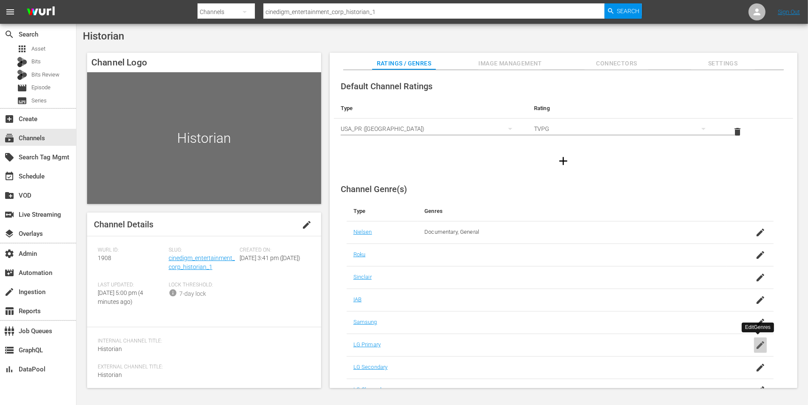
click at [756, 346] on icon "button" at bounding box center [760, 345] width 8 height 8
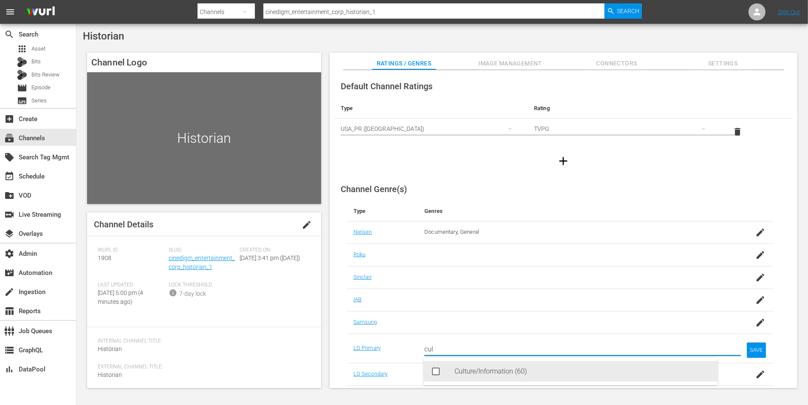
click at [589, 372] on div "Culture/Information (60)" at bounding box center [582, 371] width 256 height 20
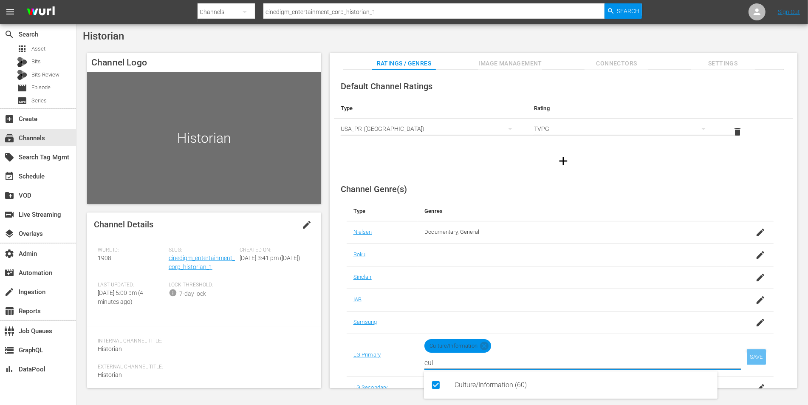
type input "cul"
click at [754, 357] on div "SAVE" at bounding box center [756, 356] width 20 height 15
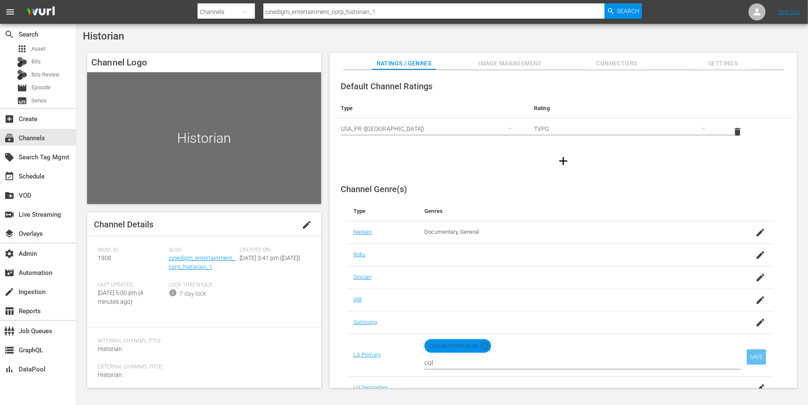
scroll to position [37, 0]
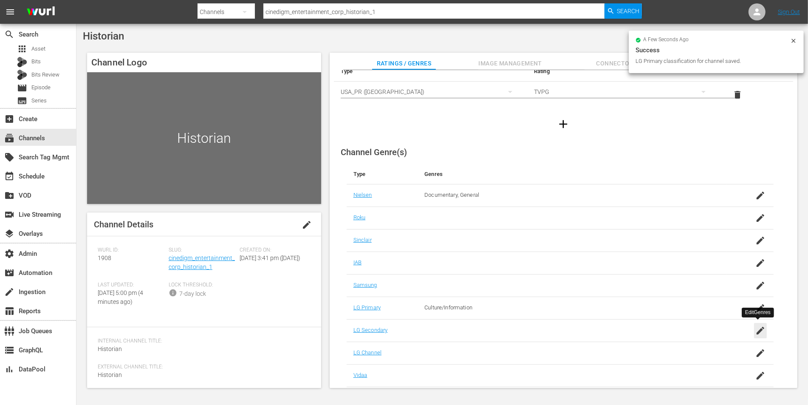
click at [754, 330] on div "button" at bounding box center [760, 330] width 13 height 15
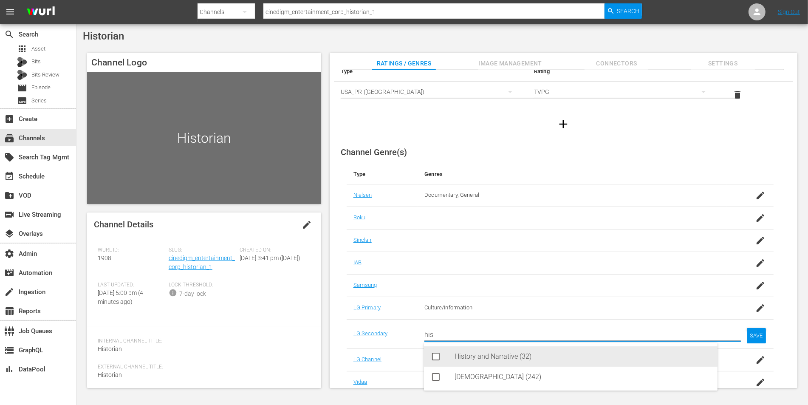
click at [642, 351] on div "History and Narrative (32)" at bounding box center [582, 356] width 256 height 20
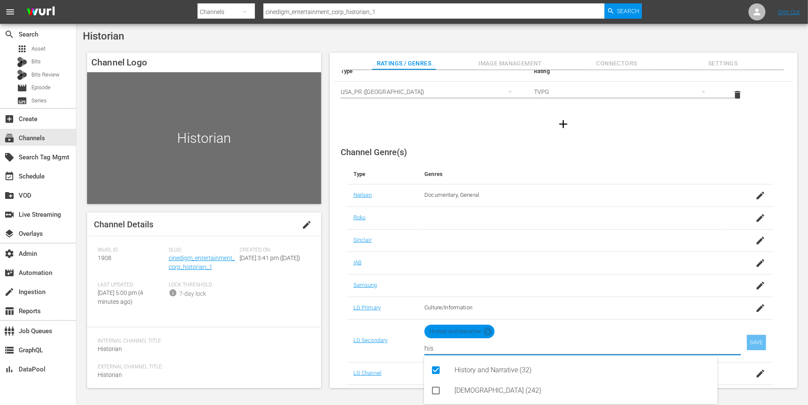
type input "his"
click at [751, 338] on div "SAVE" at bounding box center [756, 342] width 20 height 15
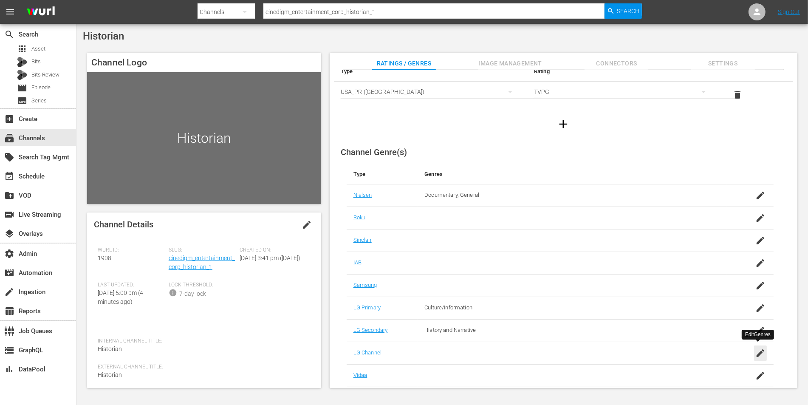
click at [761, 355] on icon "button" at bounding box center [760, 353] width 10 height 10
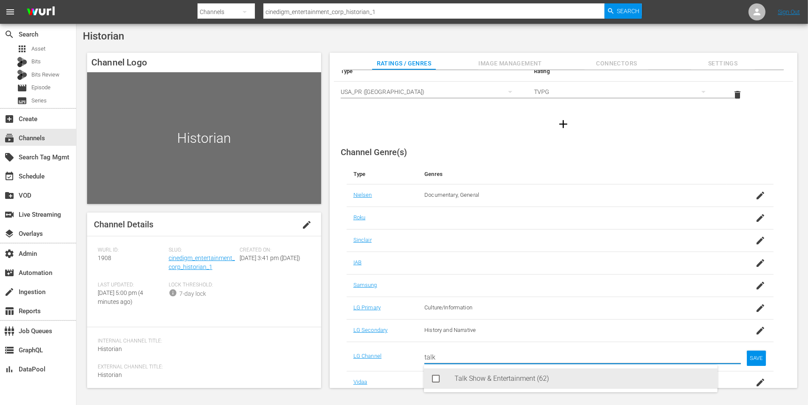
click at [657, 377] on div "Talk Show & Entertainment (62)" at bounding box center [582, 378] width 256 height 20
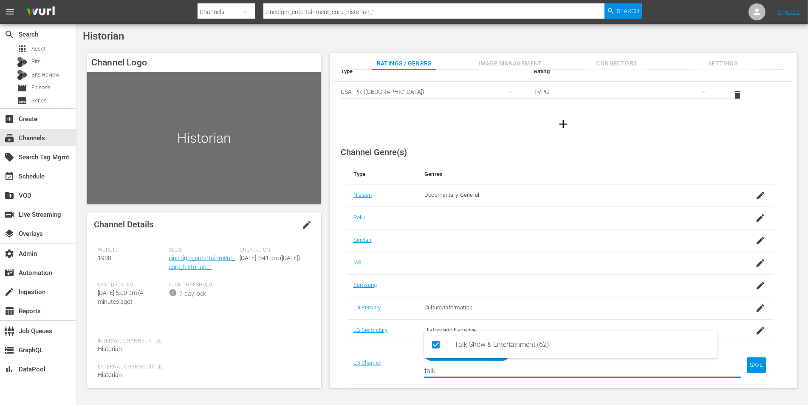
type input "talk"
click at [754, 360] on div "SAVE" at bounding box center [756, 364] width 20 height 15
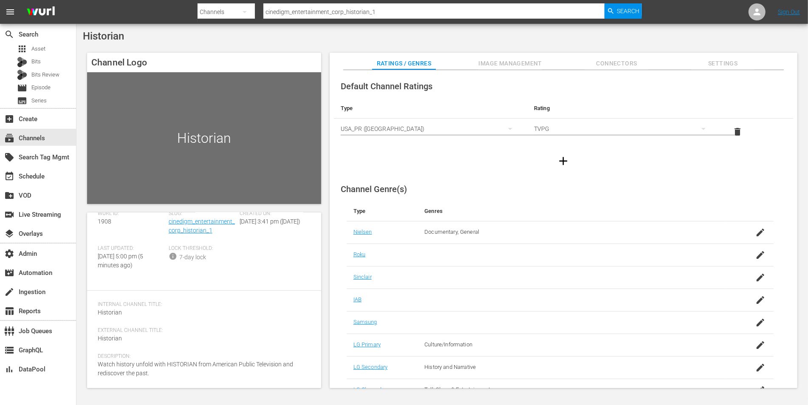
scroll to position [0, 0]
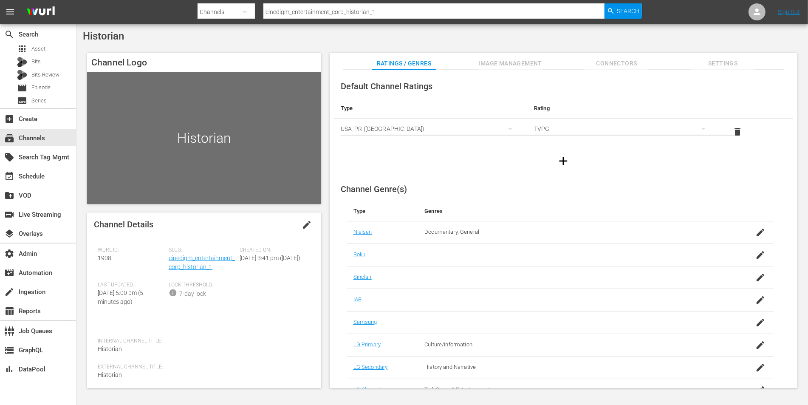
click at [505, 62] on span "Image Management" at bounding box center [510, 63] width 64 height 11
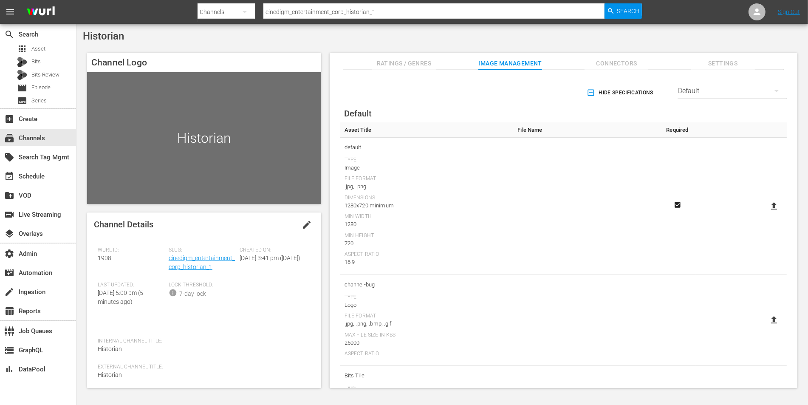
click at [625, 68] on span "Connectors" at bounding box center [616, 63] width 64 height 11
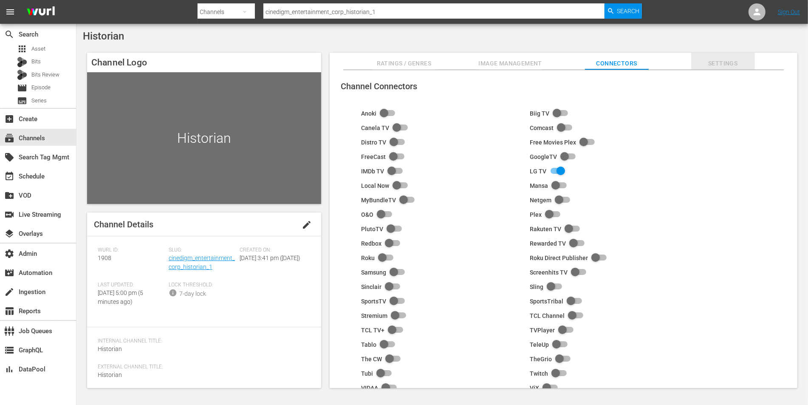
click at [740, 65] on span "Settings" at bounding box center [723, 63] width 64 height 11
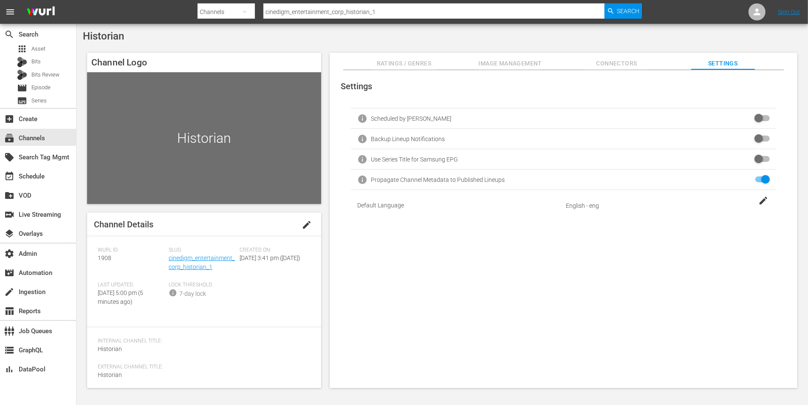
click at [758, 136] on input "checkbox" at bounding box center [760, 139] width 19 height 10
checkbox input "false"
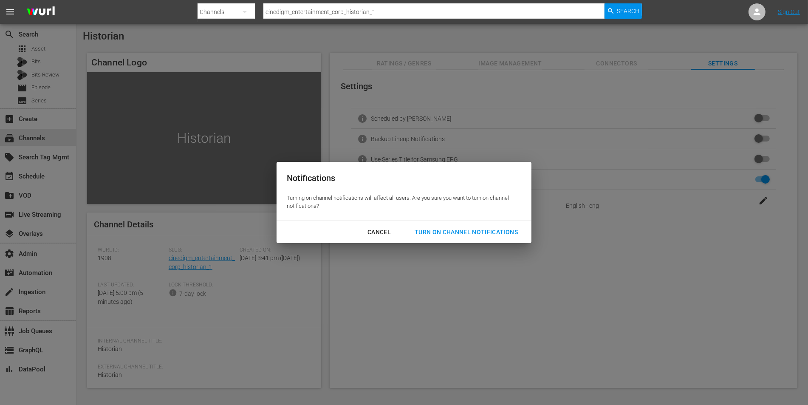
click at [447, 231] on div "Turn On Channel Notifications" at bounding box center [466, 232] width 117 height 11
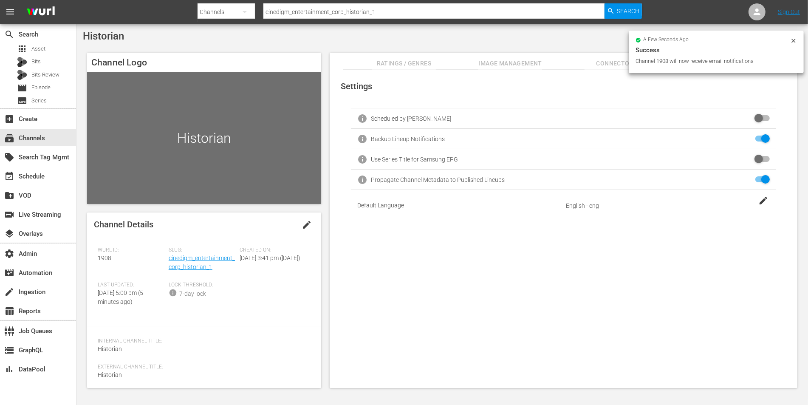
click at [389, 63] on span "Ratings / Genres" at bounding box center [404, 63] width 64 height 11
